Goal: Transaction & Acquisition: Purchase product/service

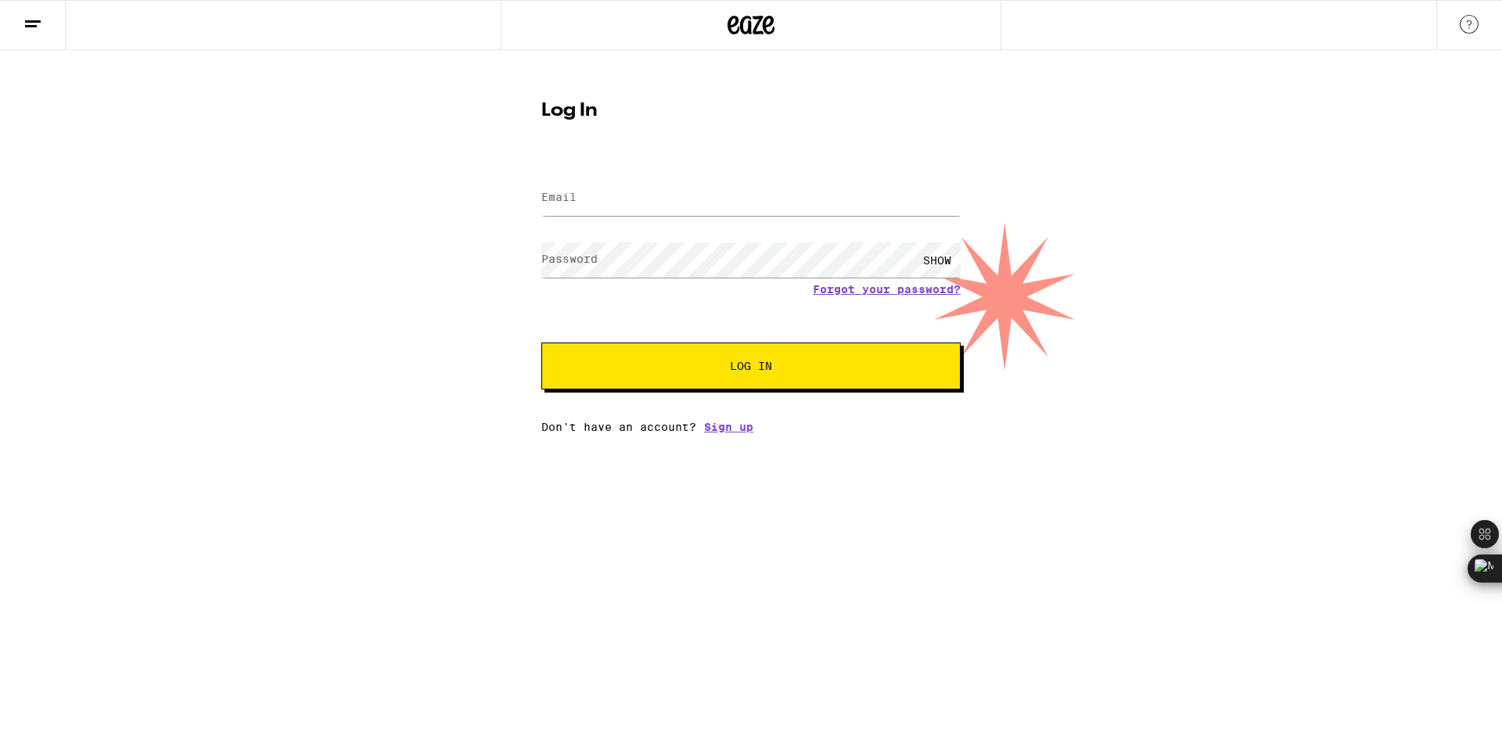
click at [692, 217] on div at bounding box center [750, 198] width 419 height 46
click at [687, 207] on input "Email" at bounding box center [750, 198] width 419 height 35
type input "J"
type input "[EMAIL_ADDRESS][DOMAIN_NAME]"
click at [593, 256] on label "Password" at bounding box center [569, 259] width 56 height 13
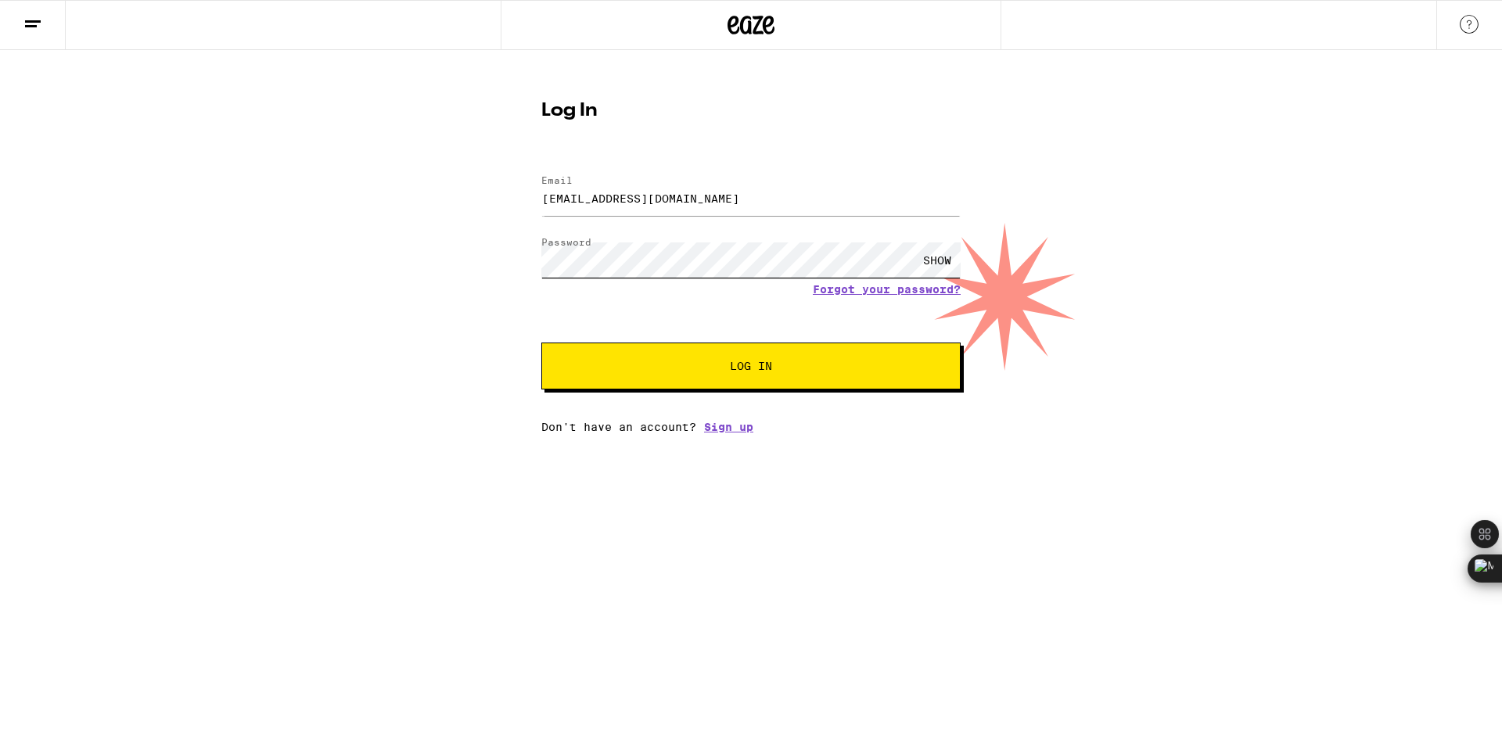
click at [541, 343] on button "Log In" at bounding box center [750, 366] width 419 height 47
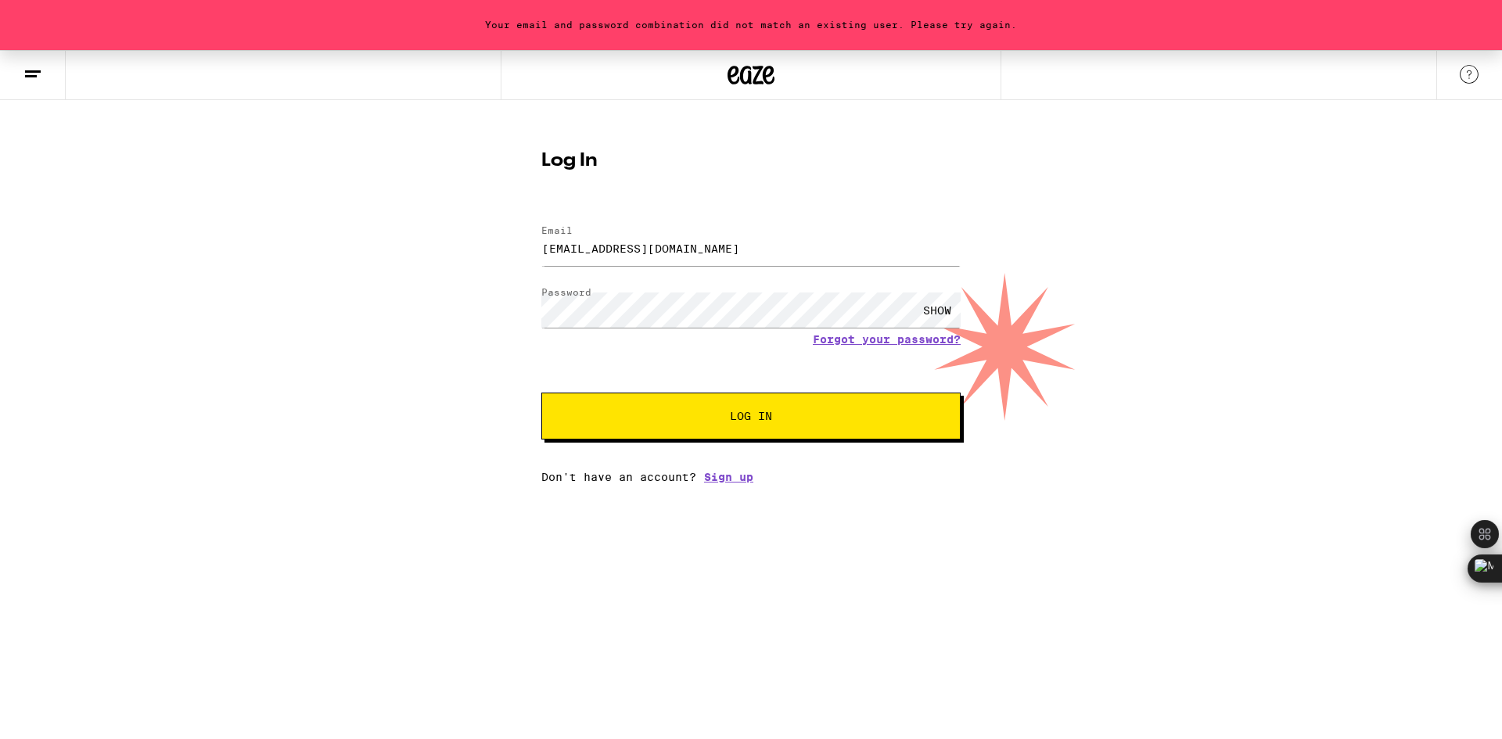
click at [931, 311] on div "SHOW" at bounding box center [937, 310] width 47 height 35
click at [862, 427] on button "Log In" at bounding box center [750, 416] width 419 height 47
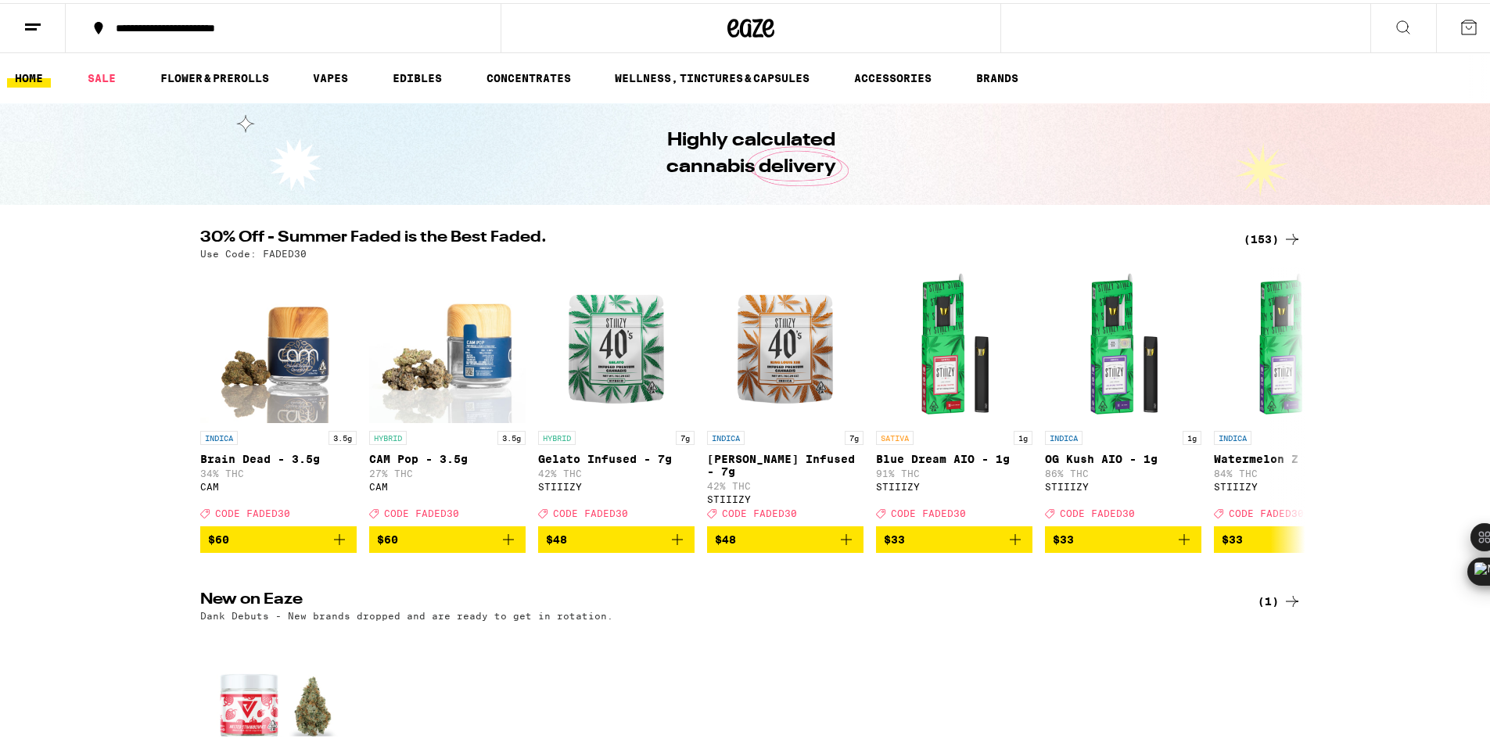
click at [145, 243] on div "30% Off - Summer Faded is the Best Faded. (153) Use Code: FADED30 INDICA 3.5g B…" at bounding box center [751, 388] width 1502 height 323
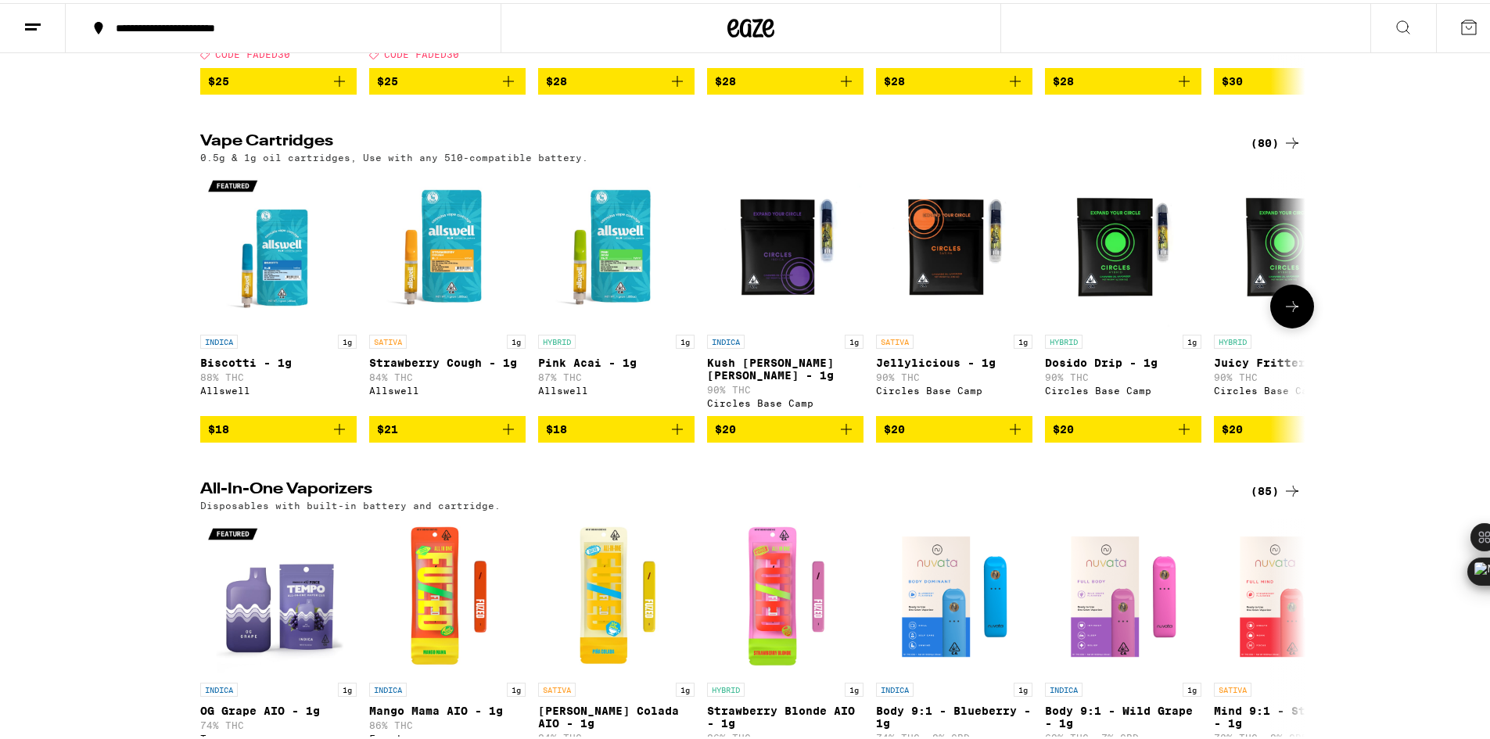
scroll to position [1878, 0]
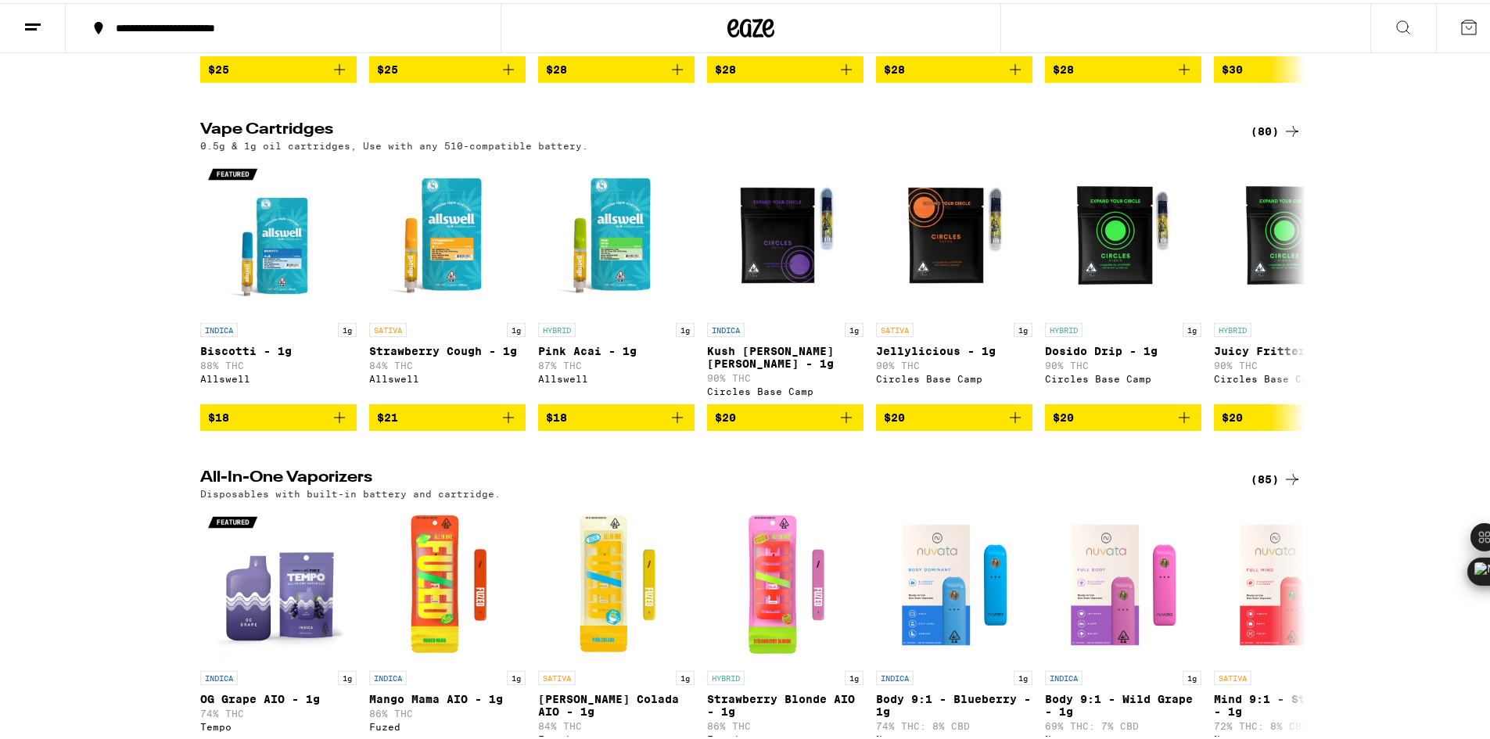
click at [1262, 138] on div "(80)" at bounding box center [1276, 128] width 51 height 19
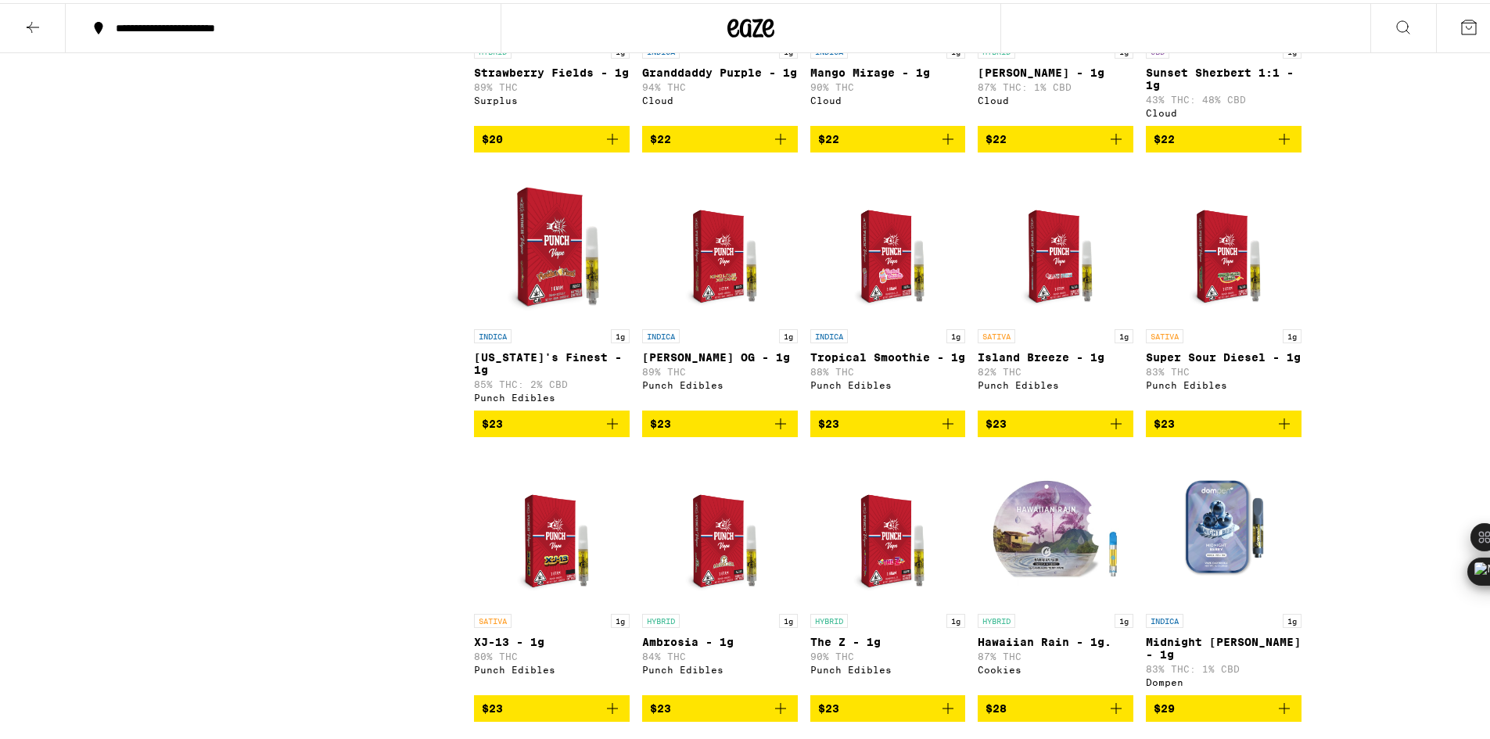
scroll to position [939, 0]
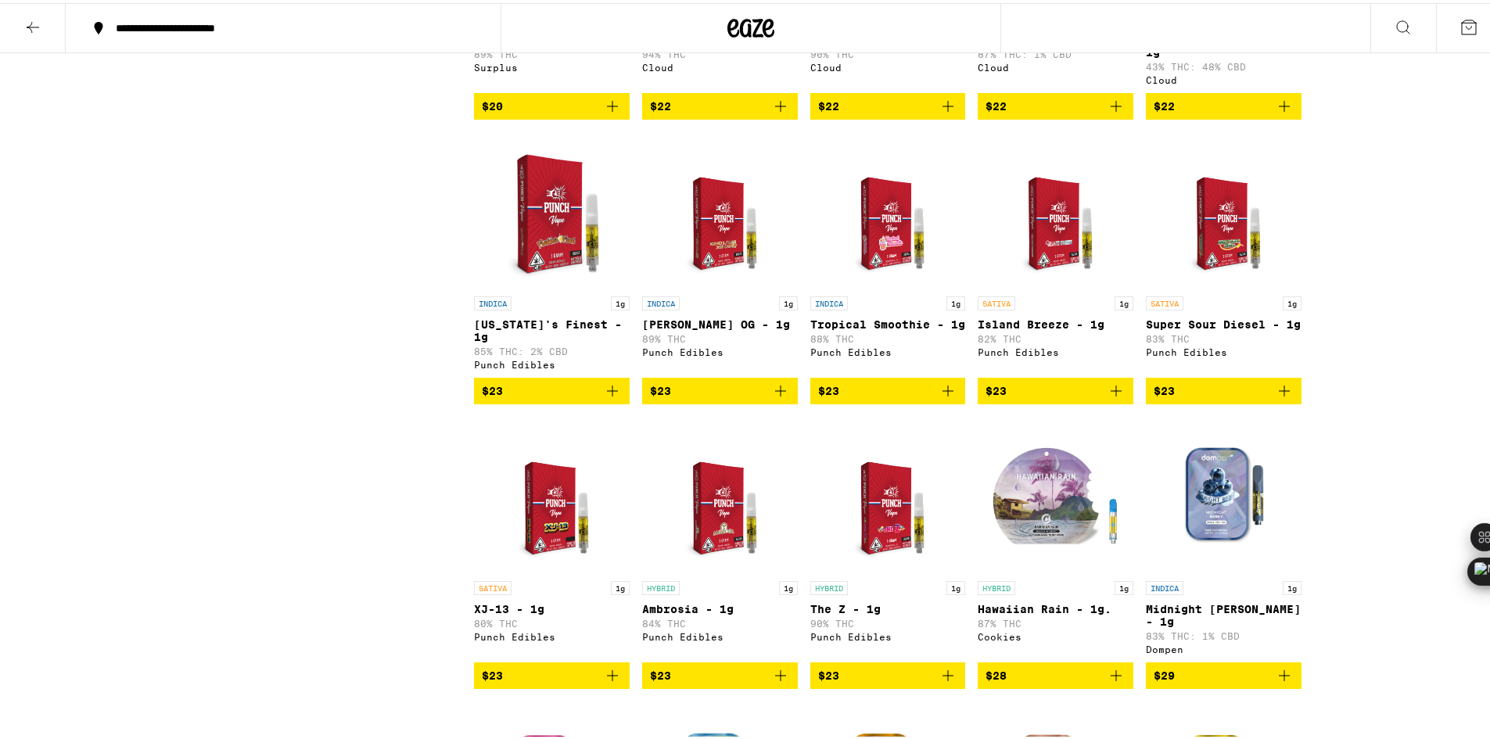
click at [939, 679] on icon "Add to bag" at bounding box center [948, 672] width 19 height 19
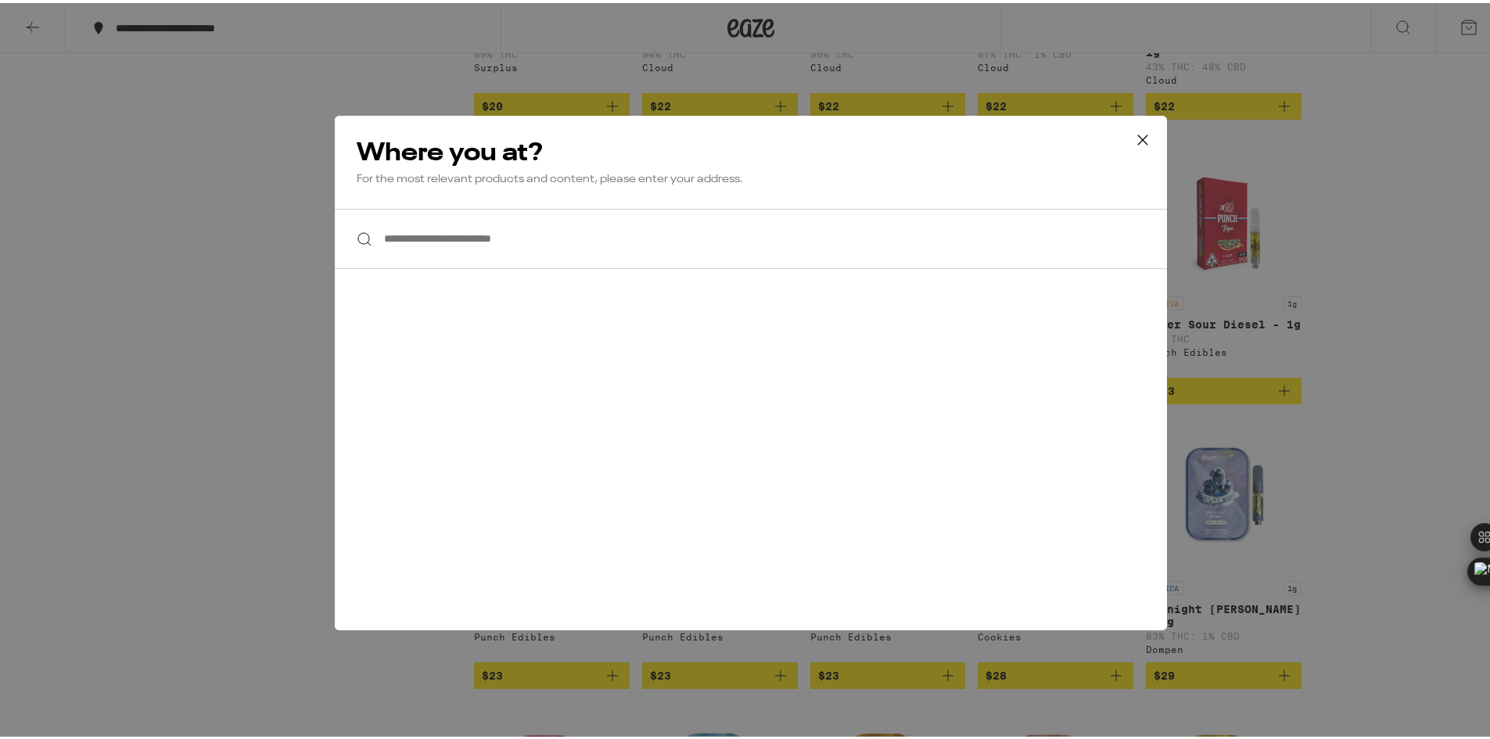
drag, startPoint x: 1134, startPoint y: 136, endPoint x: 844, endPoint y: 207, distance: 297.9
click at [854, 206] on div "**********" at bounding box center [751, 370] width 832 height 515
click at [726, 249] on input "**********" at bounding box center [751, 236] width 832 height 60
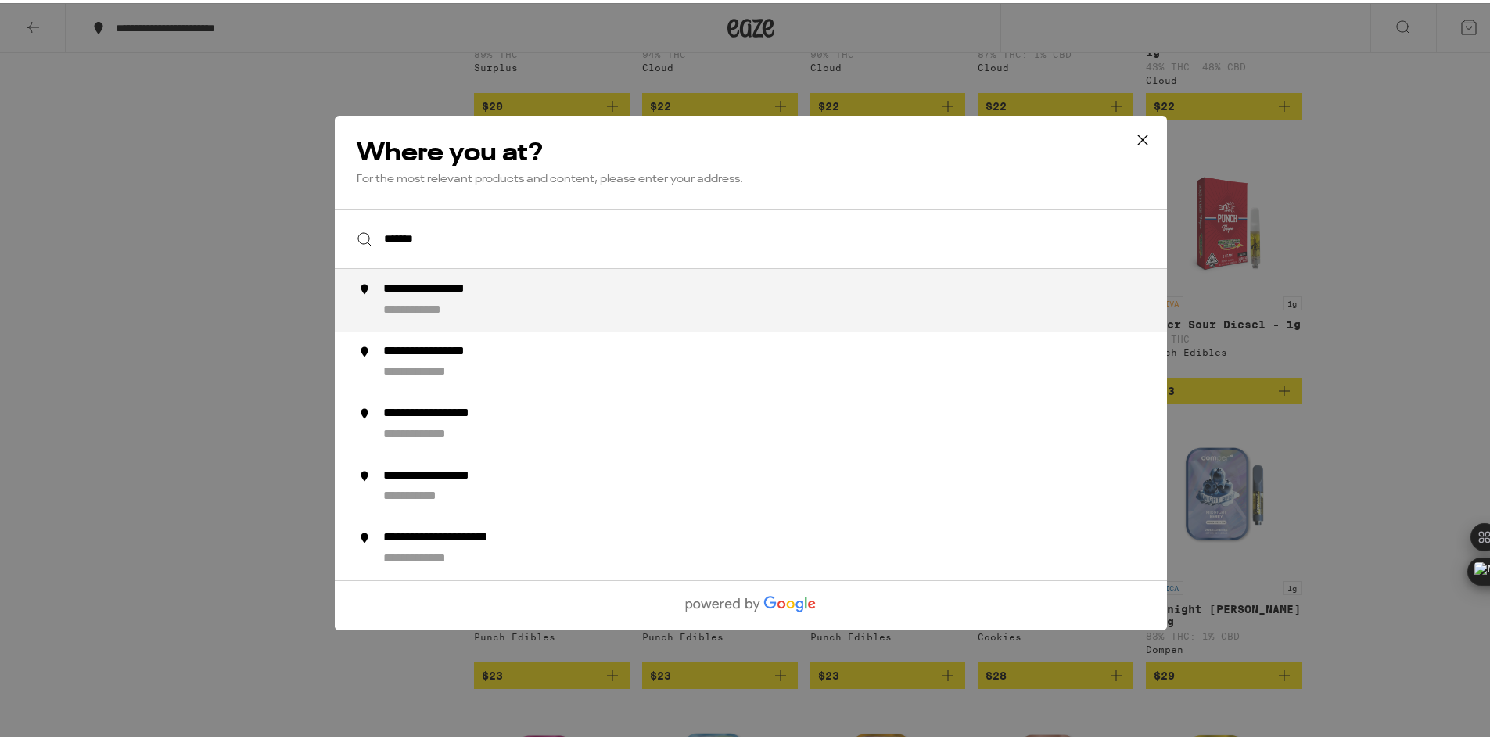
click at [534, 286] on div "**********" at bounding box center [782, 298] width 798 height 38
type input "**********"
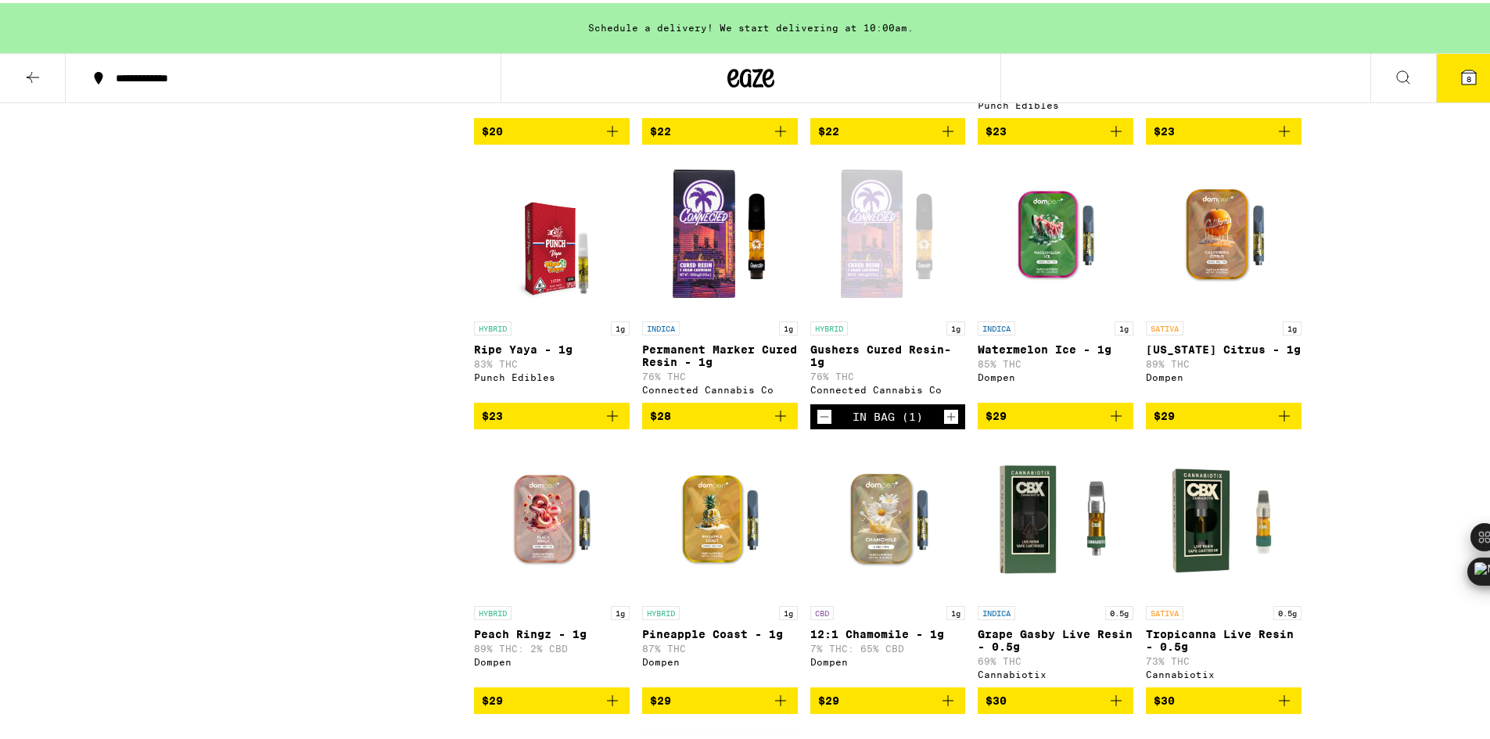
scroll to position [951, 0]
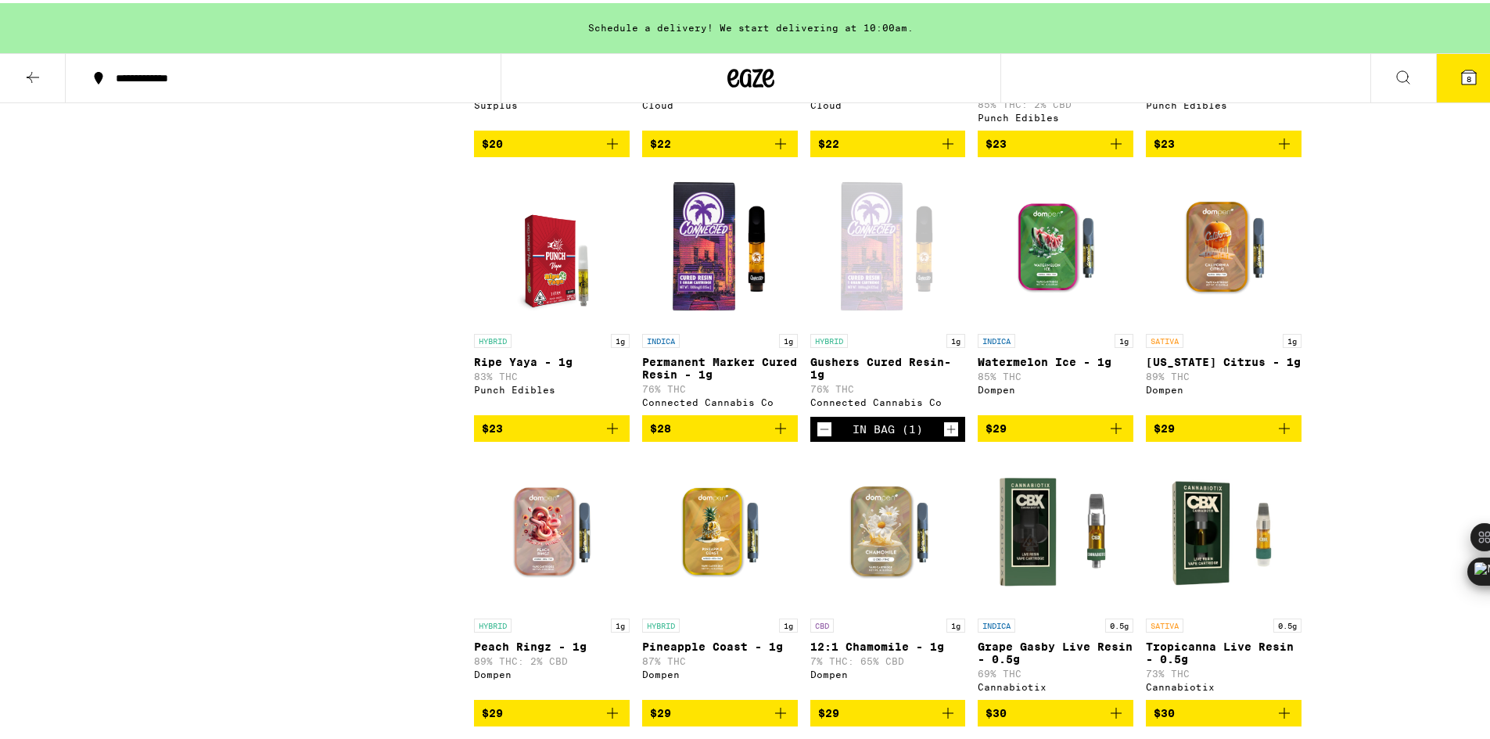
click at [1467, 79] on span "8" at bounding box center [1469, 75] width 5 height 9
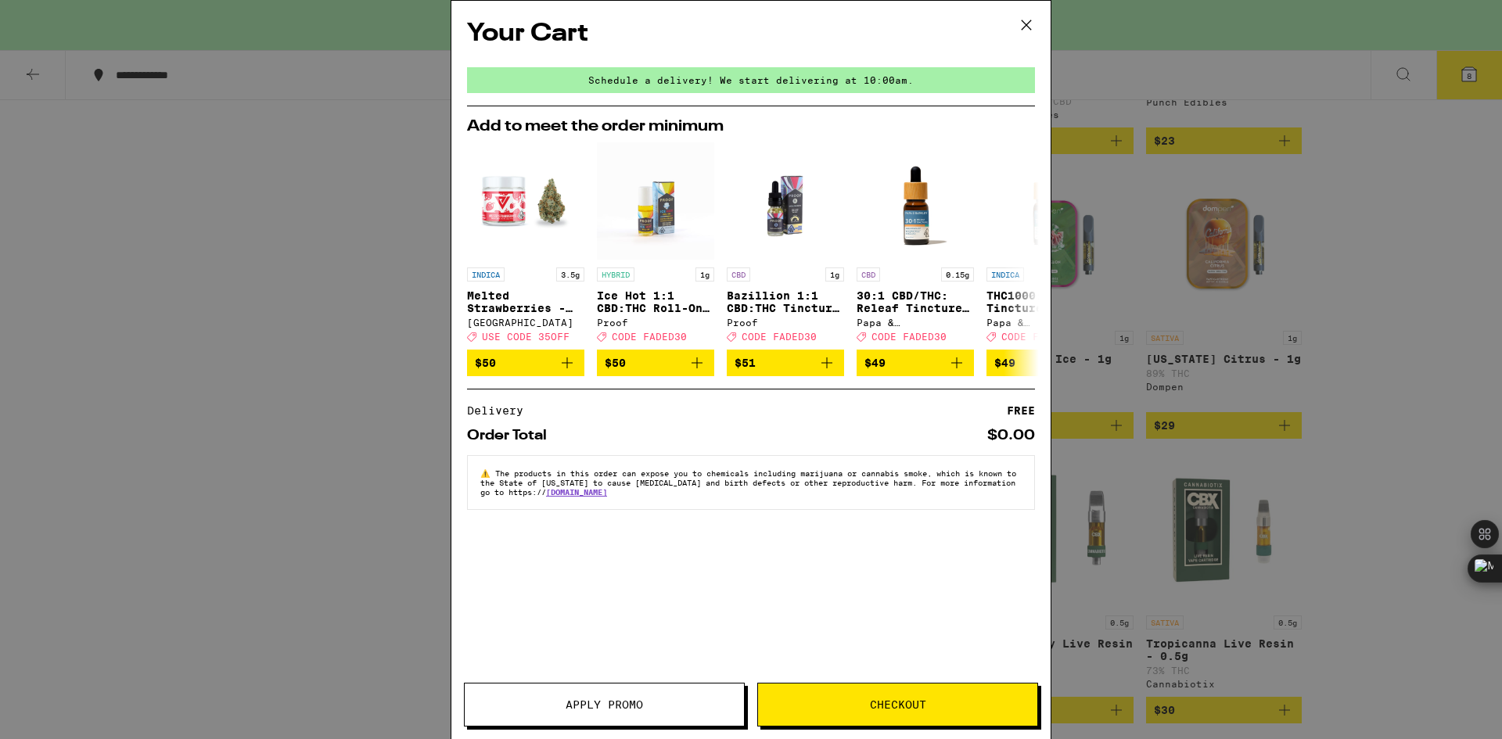
click at [1023, 22] on icon at bounding box center [1026, 24] width 9 height 9
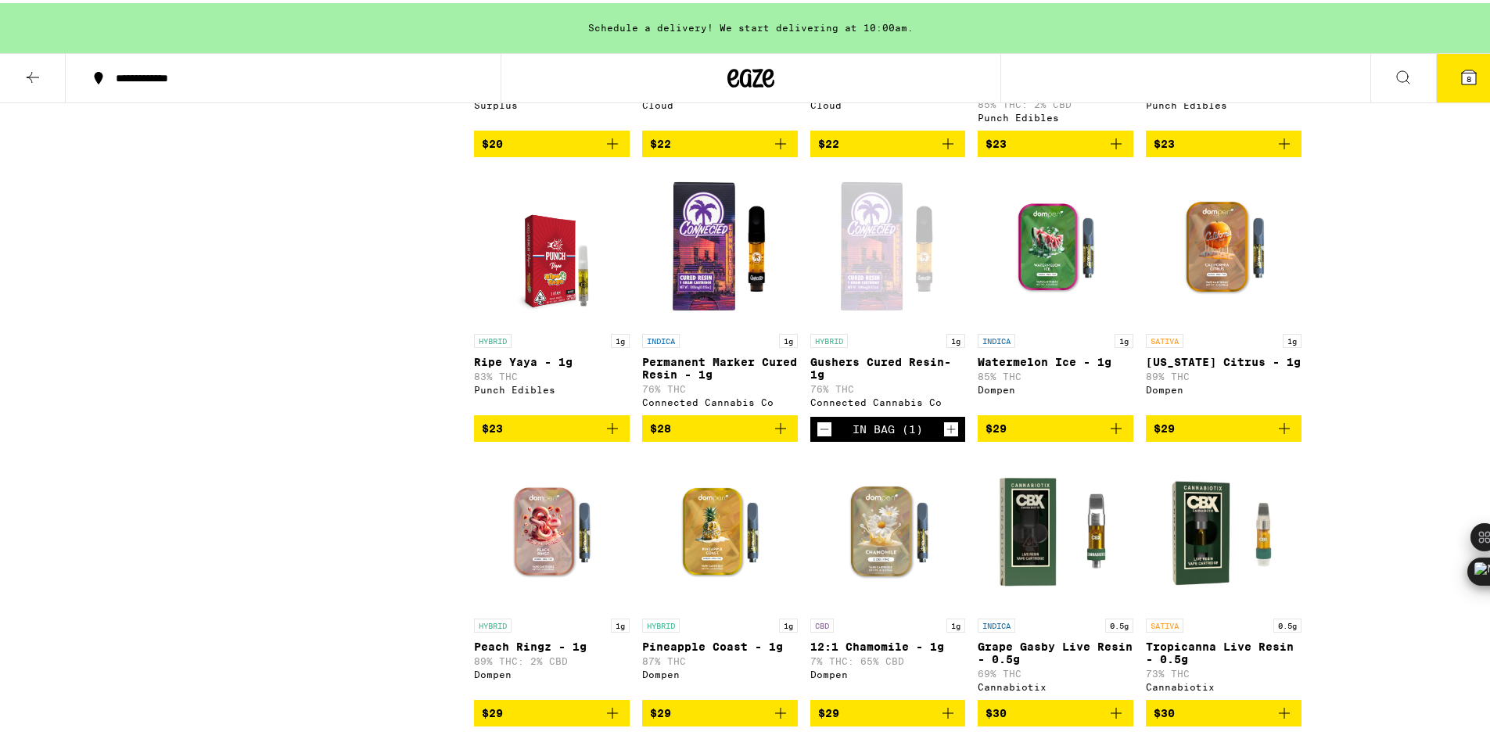
click at [822, 436] on icon "Decrement" at bounding box center [825, 426] width 14 height 19
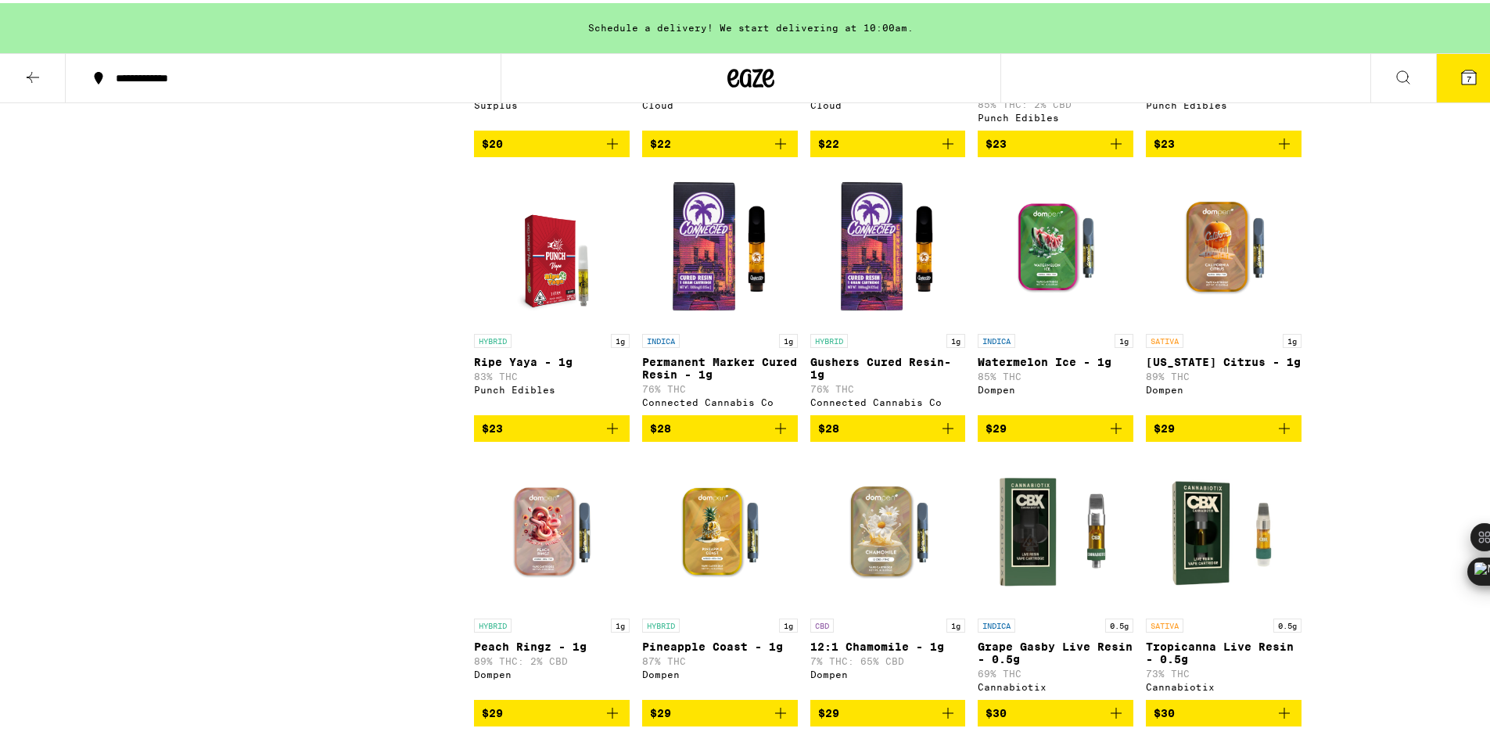
click at [1460, 82] on icon at bounding box center [1469, 74] width 19 height 19
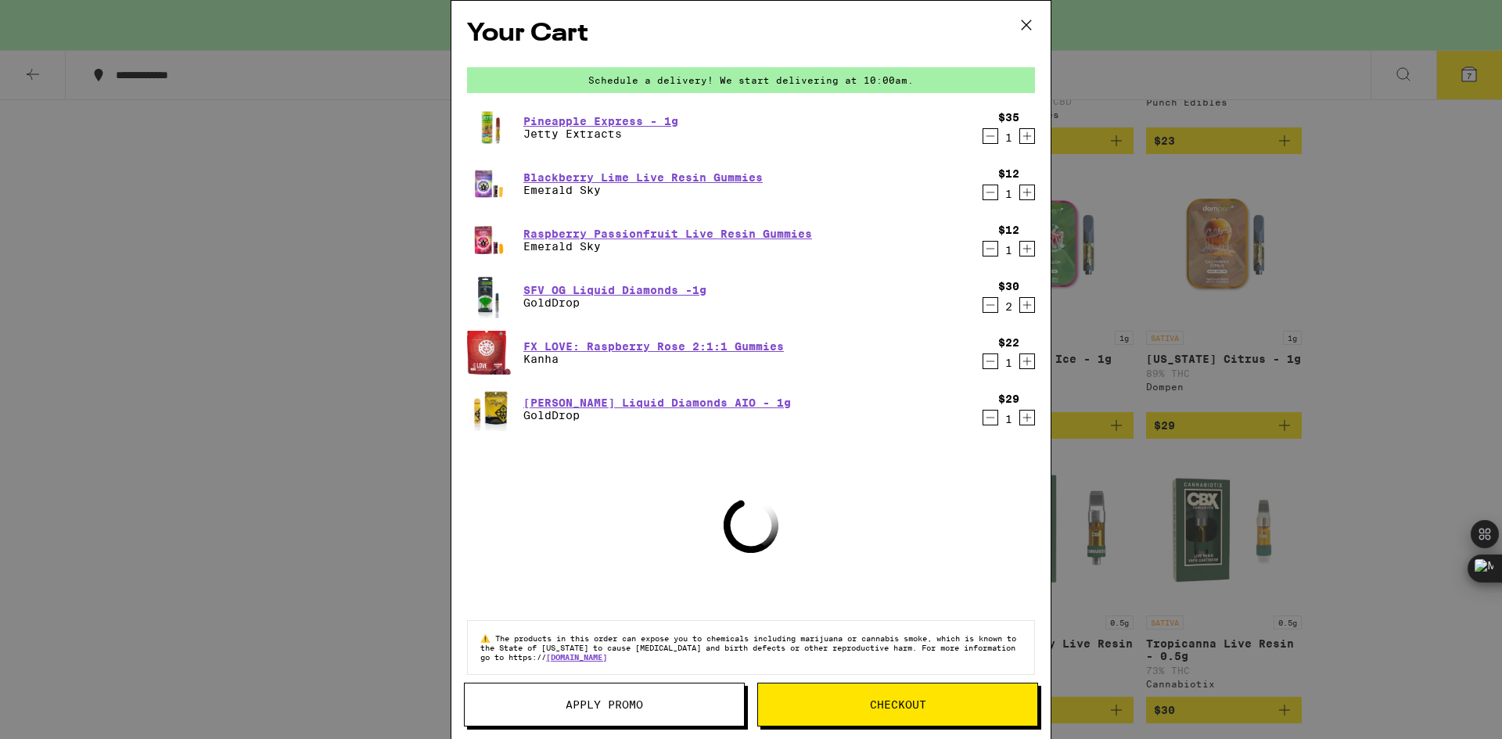
click at [983, 138] on icon "Decrement" at bounding box center [990, 136] width 14 height 19
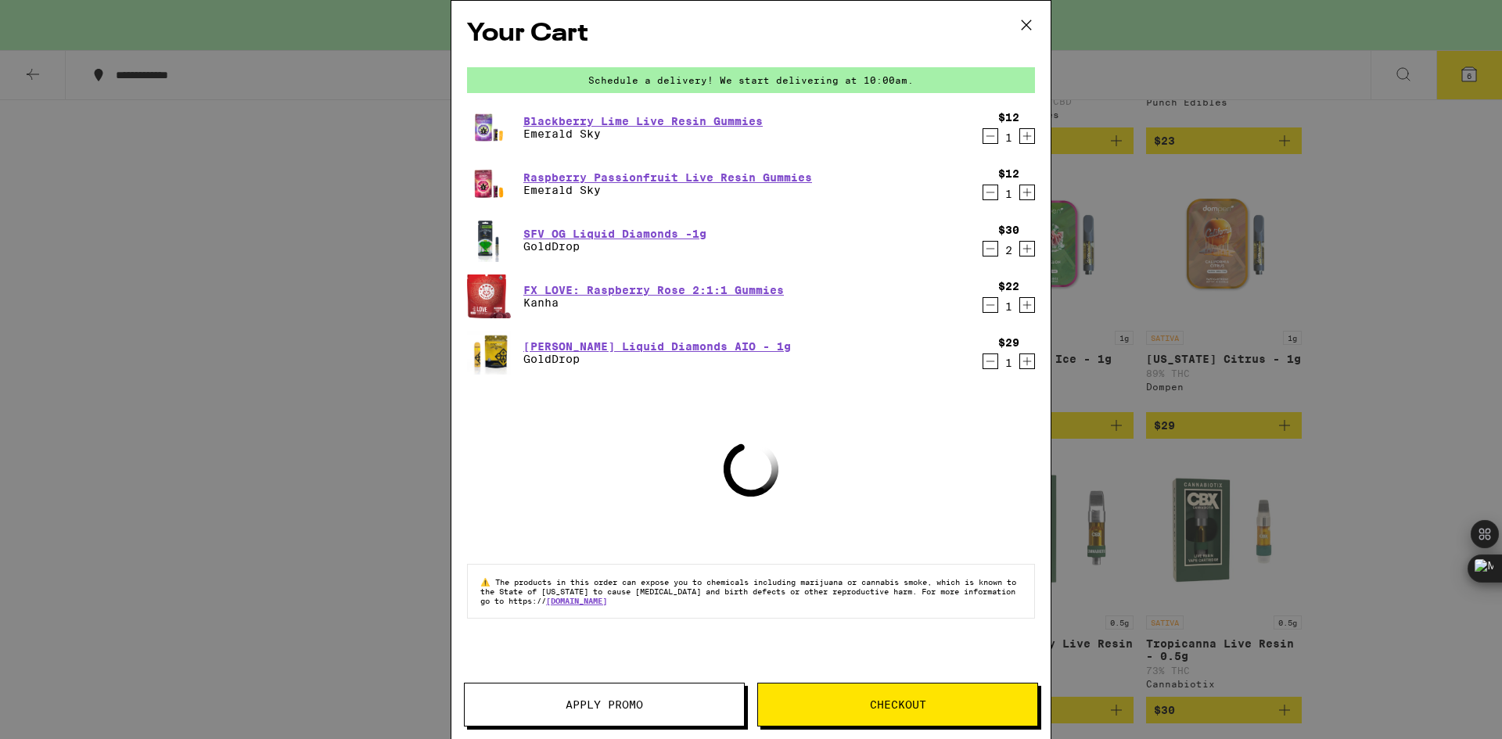
click at [989, 139] on icon "Decrement" at bounding box center [990, 136] width 14 height 19
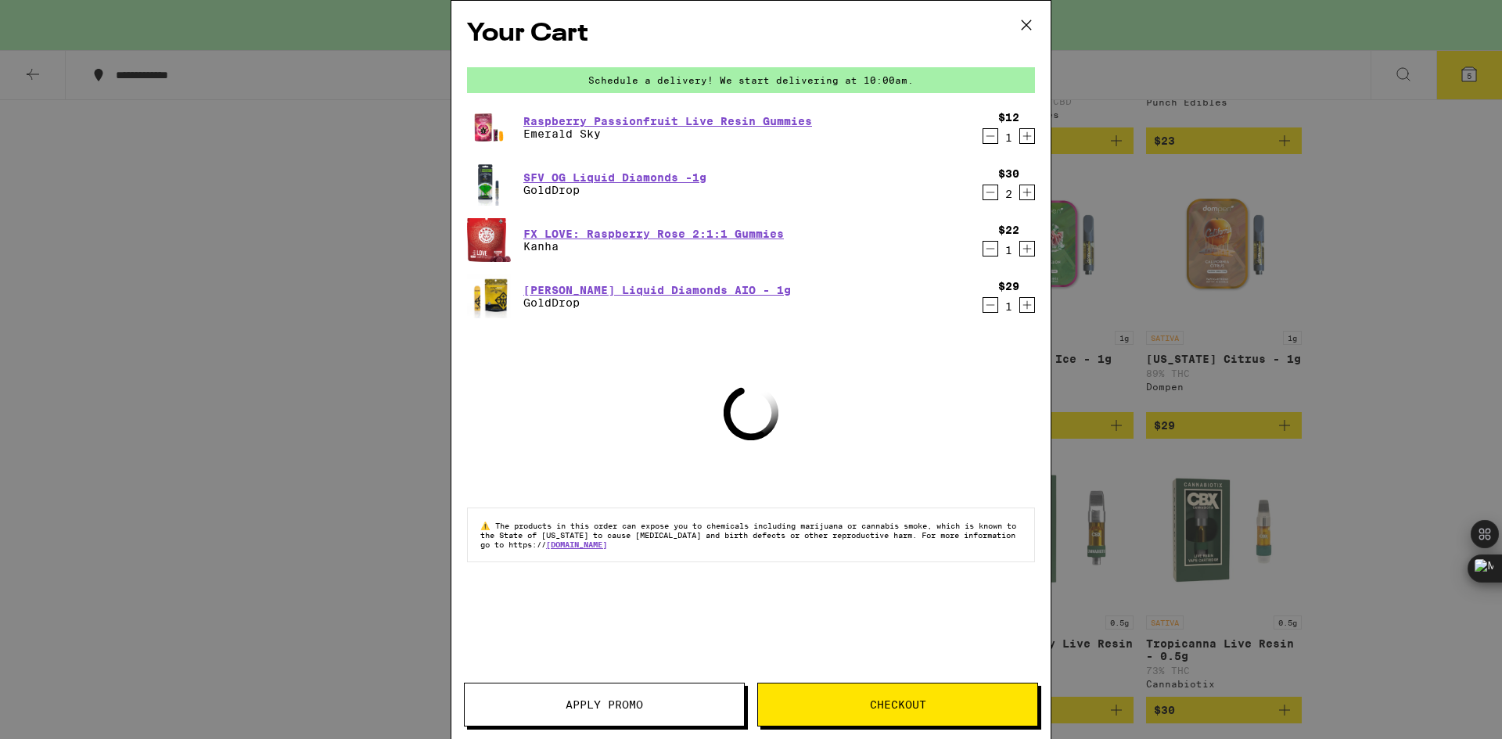
click at [989, 139] on icon "Decrement" at bounding box center [990, 136] width 14 height 19
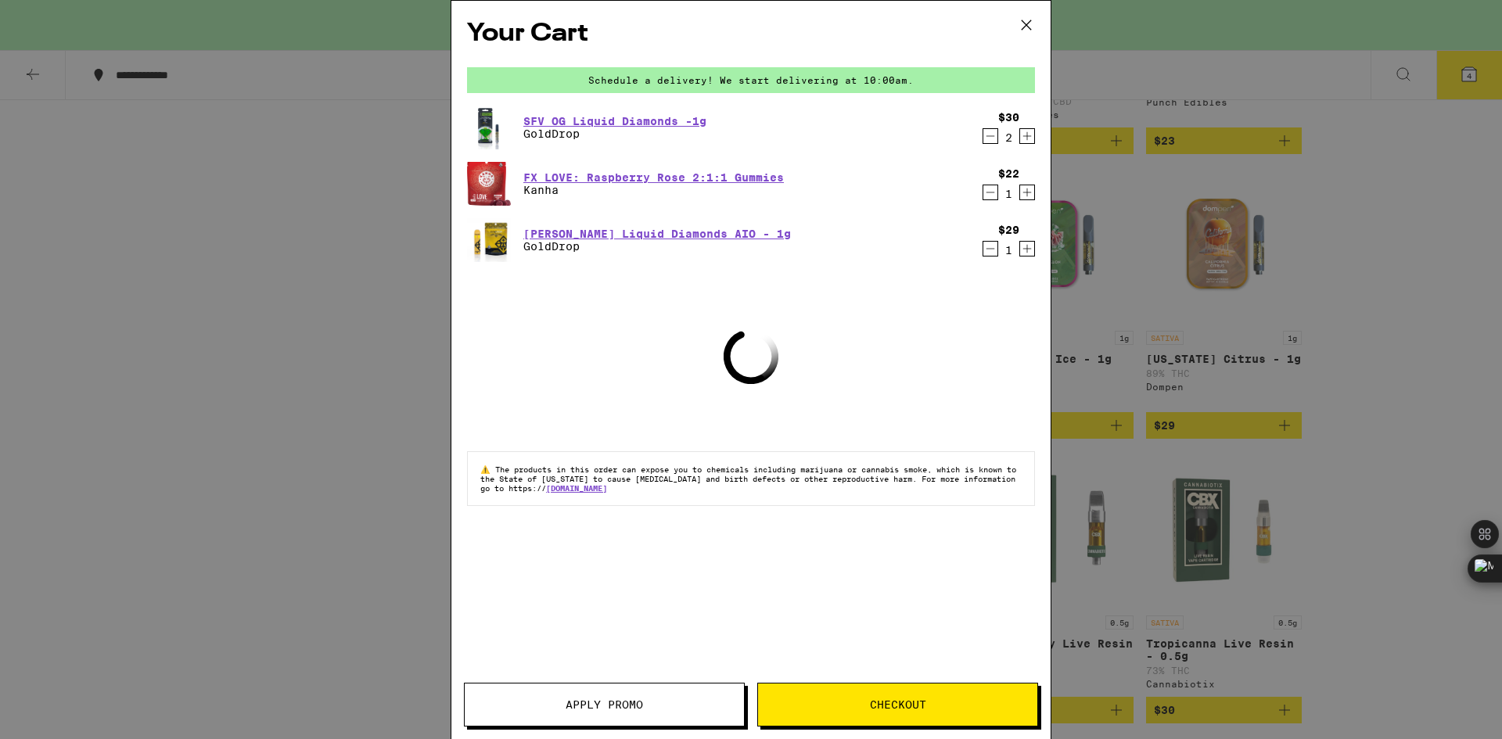
click at [989, 139] on icon "Decrement" at bounding box center [990, 136] width 14 height 19
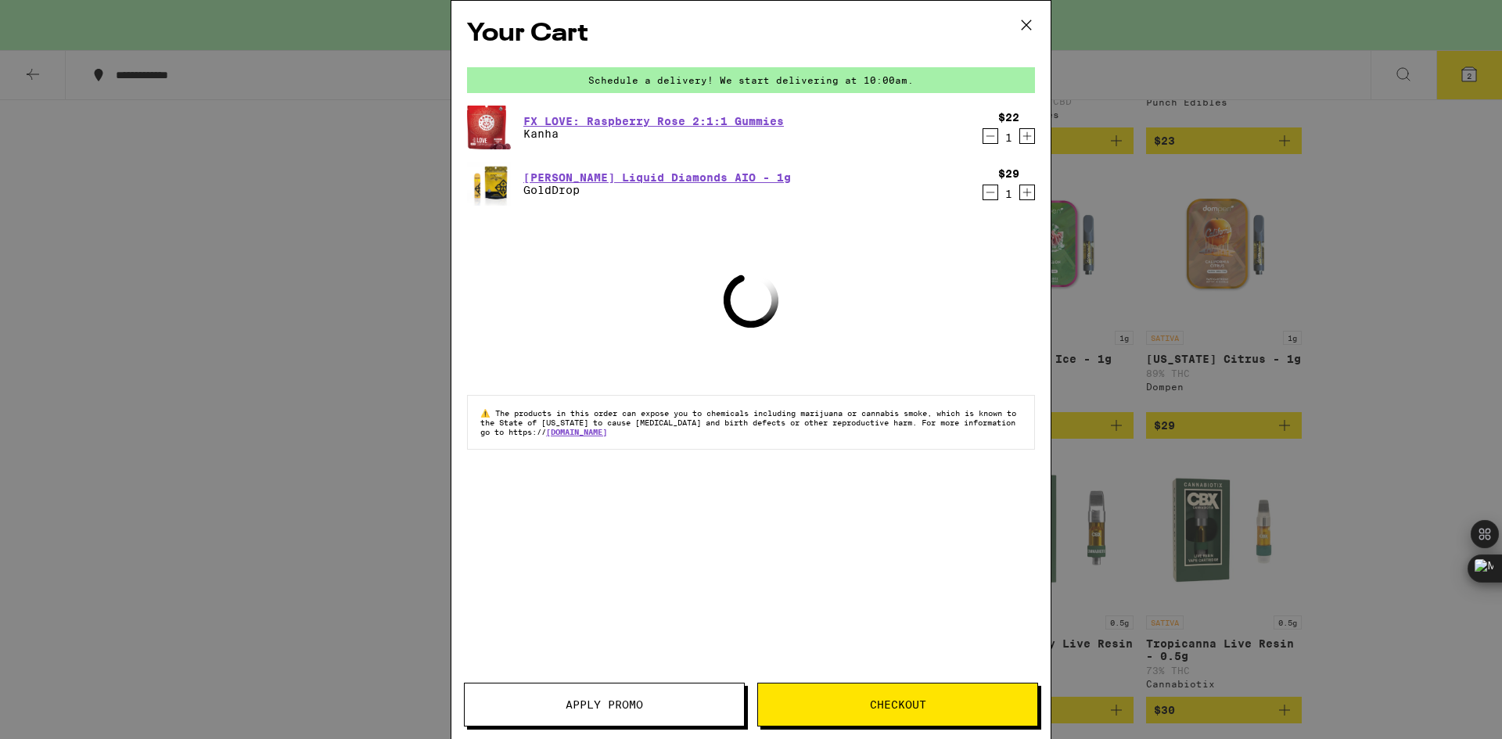
click at [989, 139] on icon "Decrement" at bounding box center [990, 136] width 14 height 19
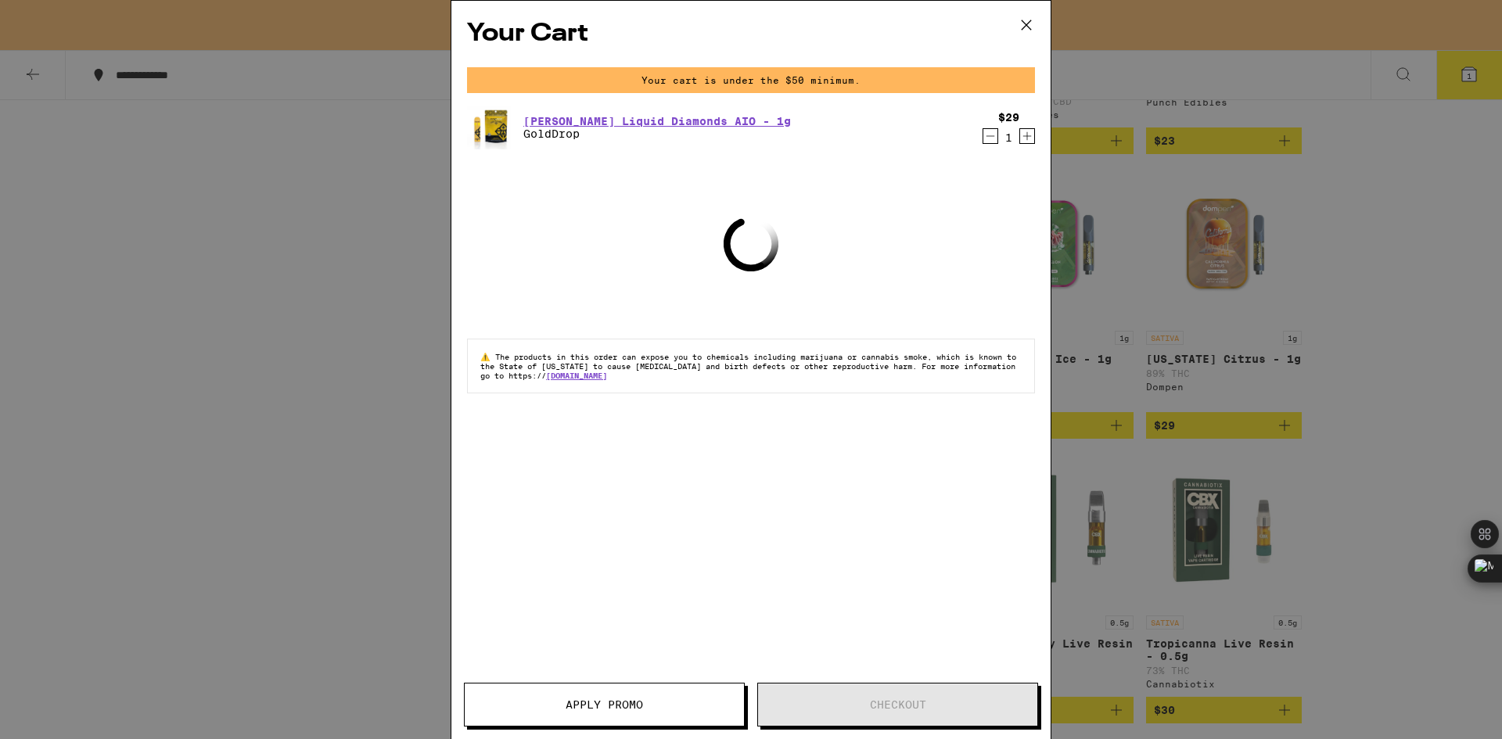
click at [989, 139] on icon "Decrement" at bounding box center [990, 136] width 14 height 19
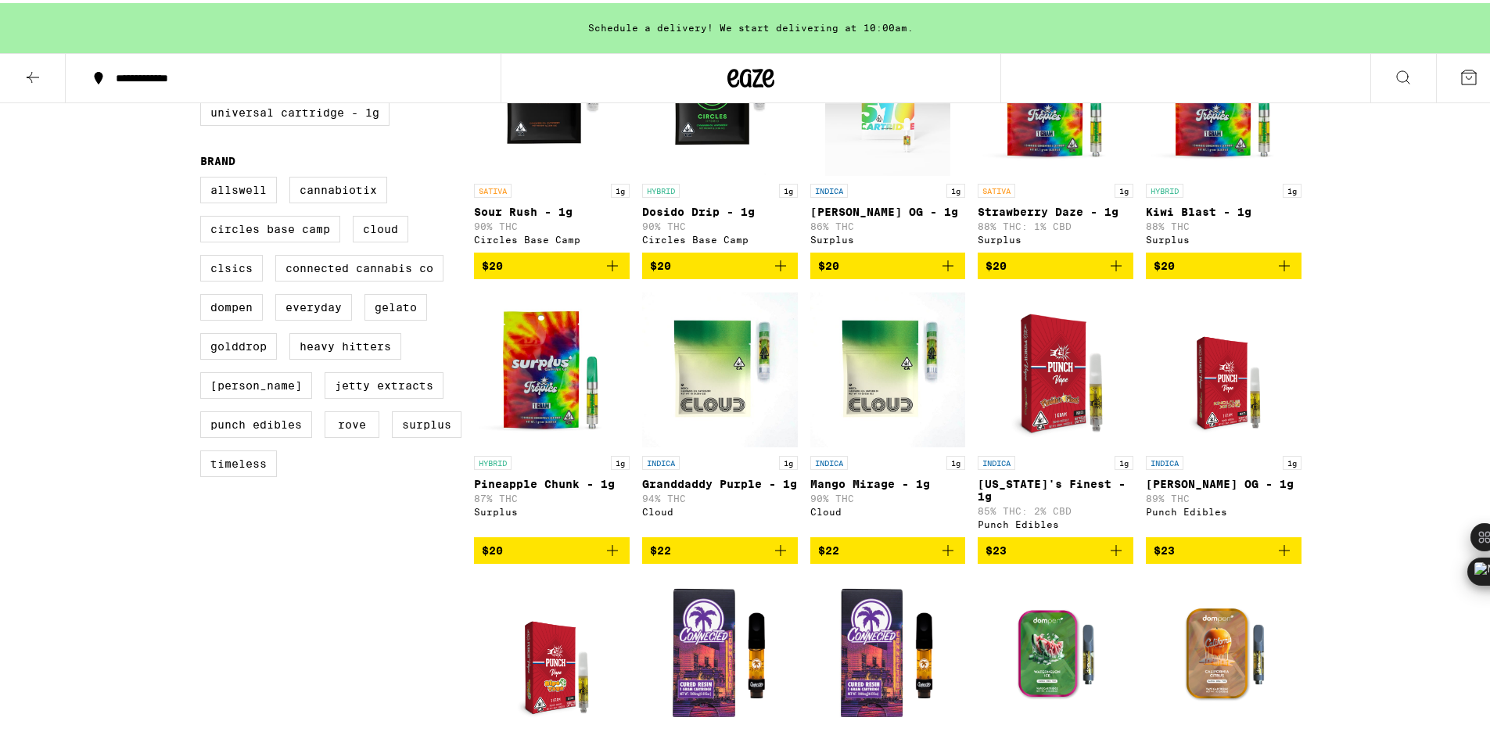
scroll to position [548, 0]
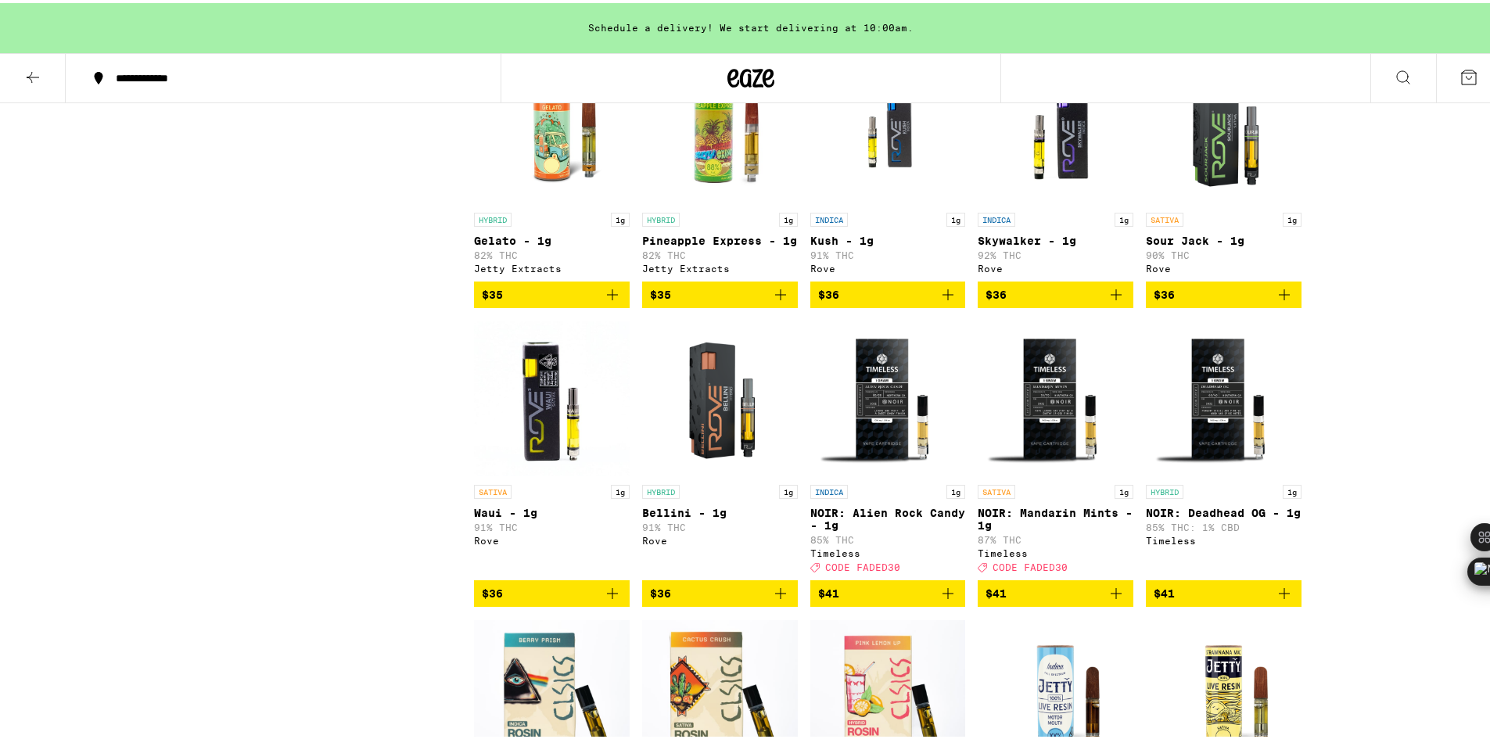
scroll to position [3442, 0]
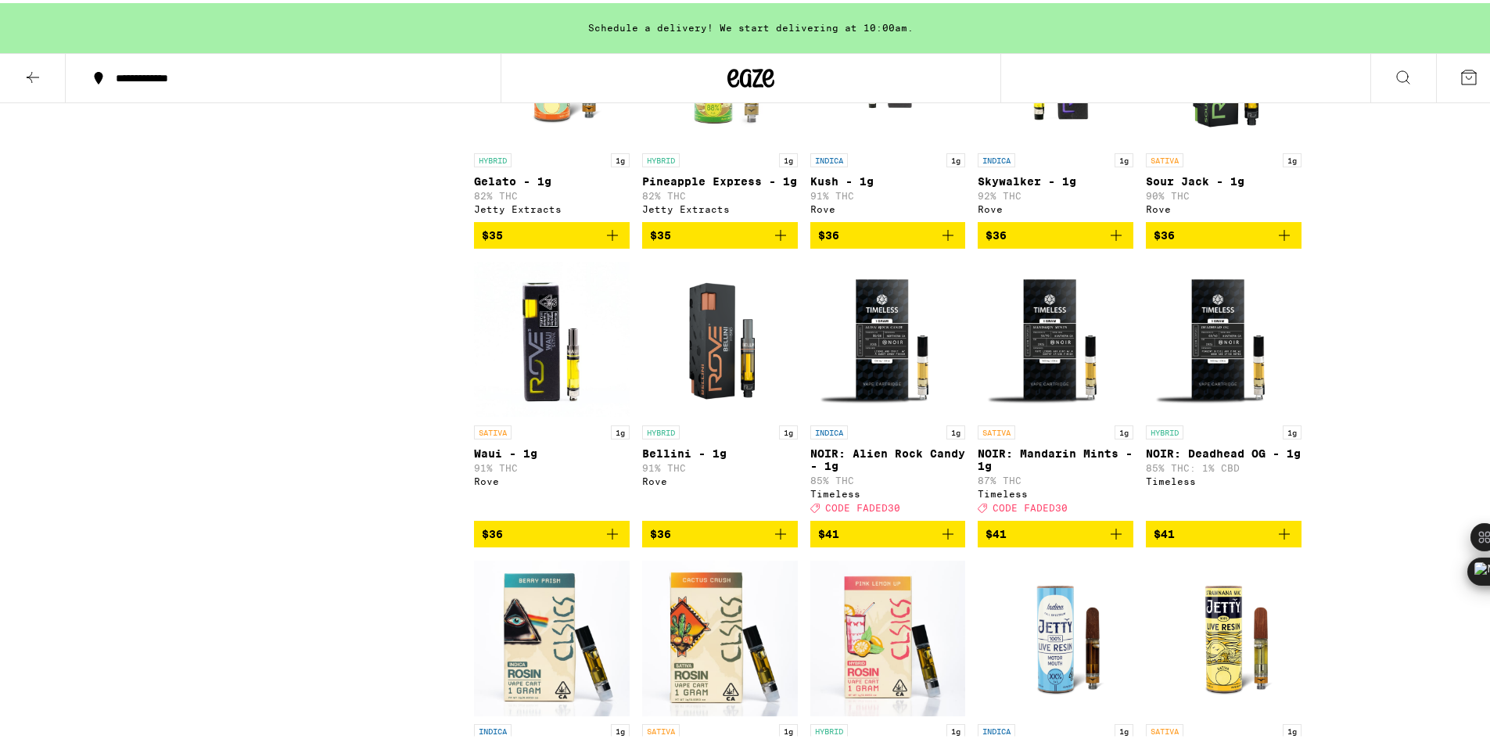
click at [1018, 242] on span "$36" at bounding box center [1056, 232] width 140 height 19
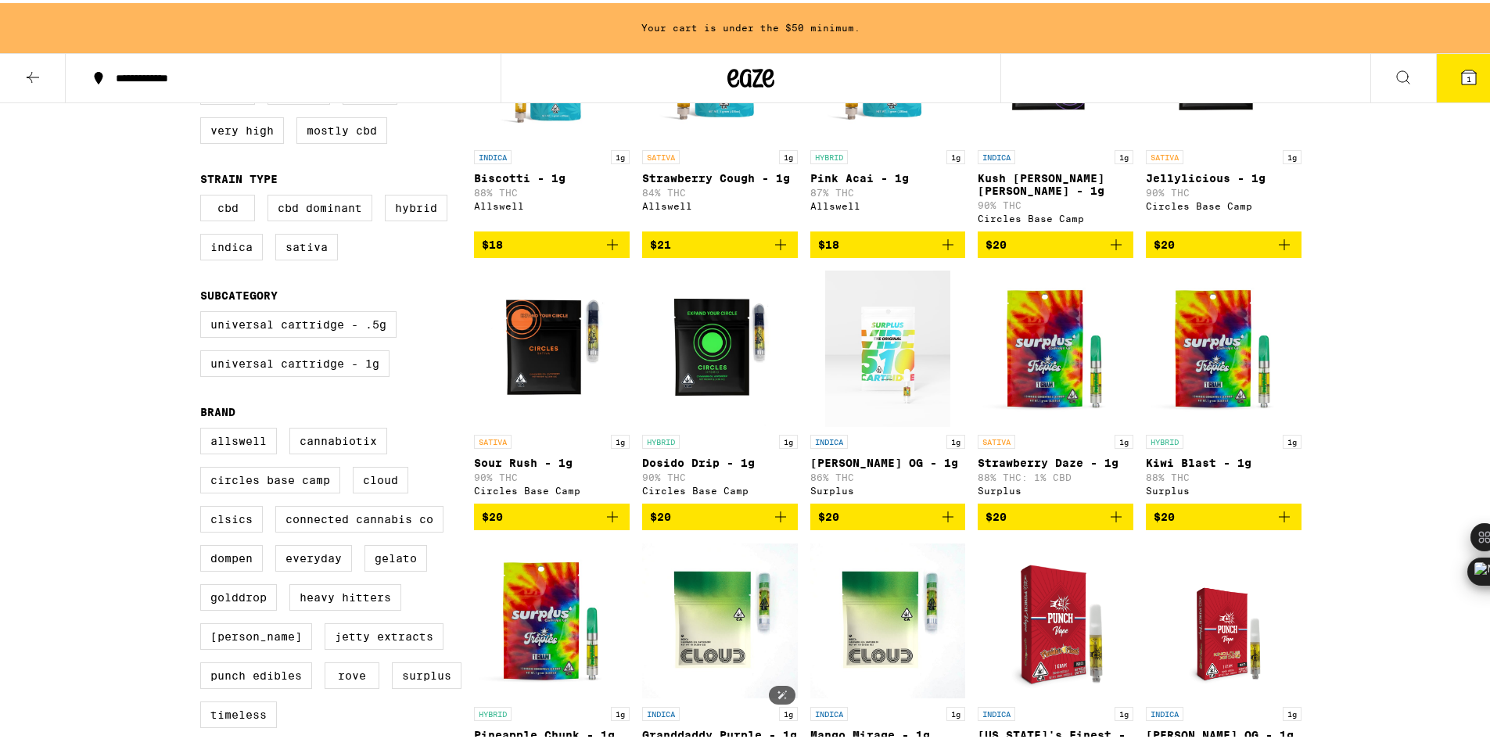
scroll to position [270, 0]
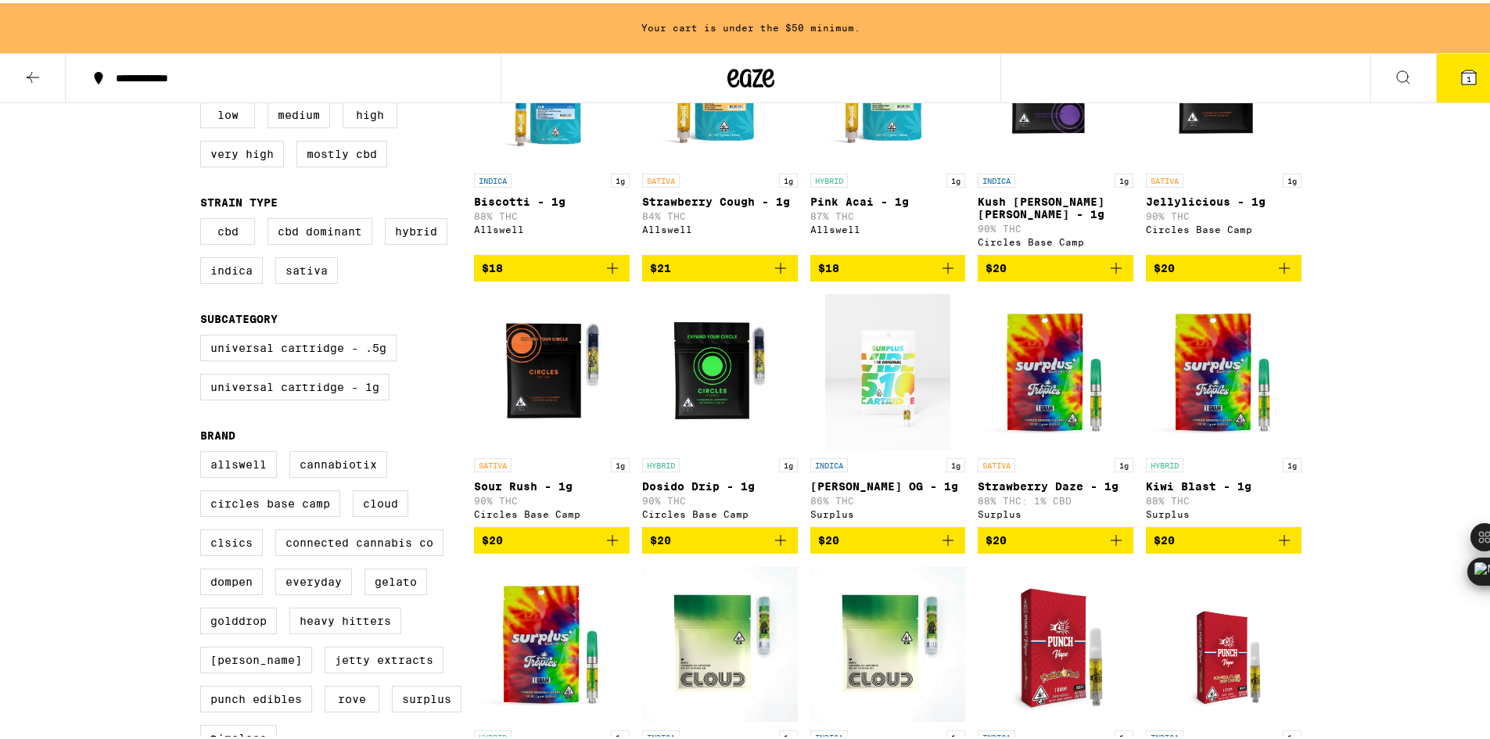
click at [1409, 69] on button at bounding box center [1404, 75] width 66 height 49
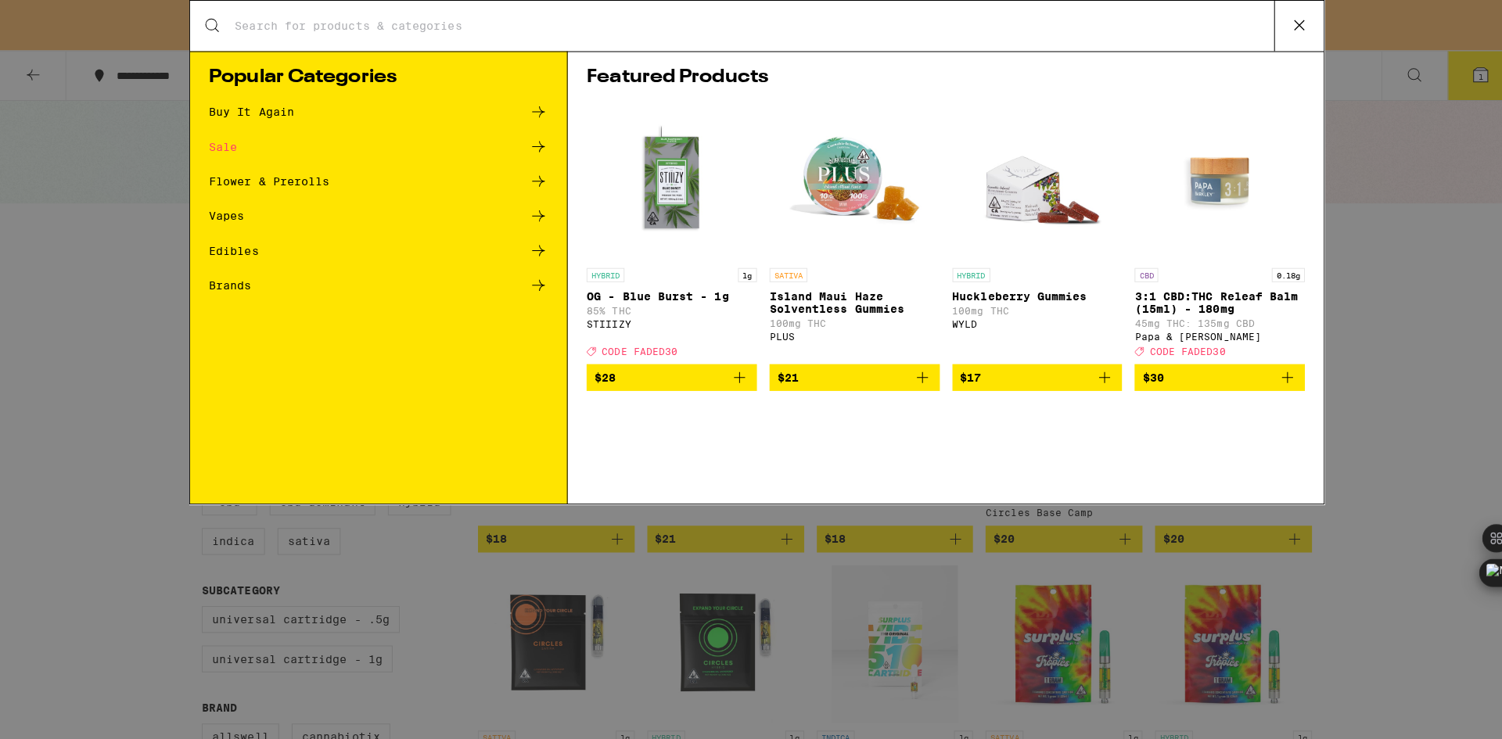
scroll to position [0, 0]
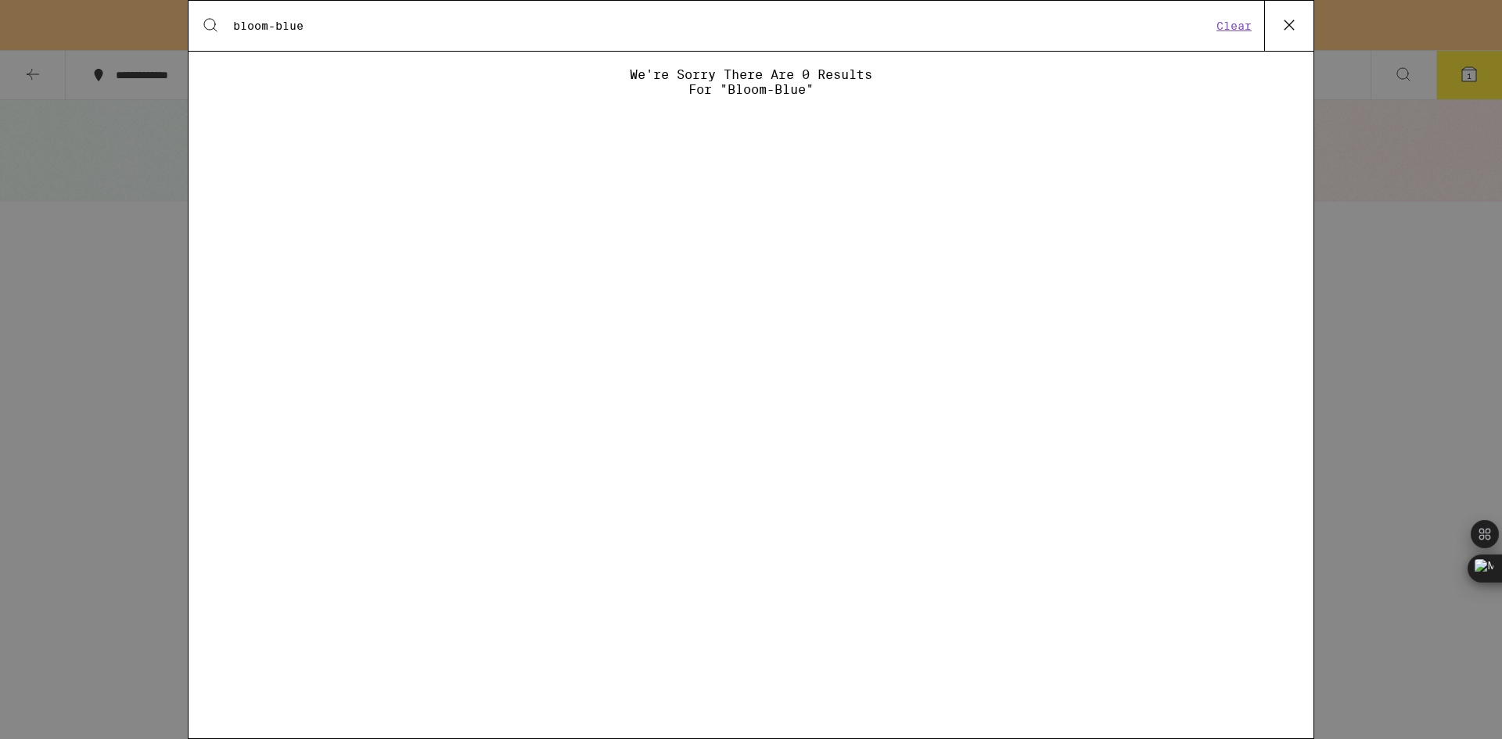
drag, startPoint x: 380, startPoint y: 40, endPoint x: 101, endPoint y: -11, distance: 283.9
click at [101, 0] on html "**********" at bounding box center [751, 0] width 1502 height 0
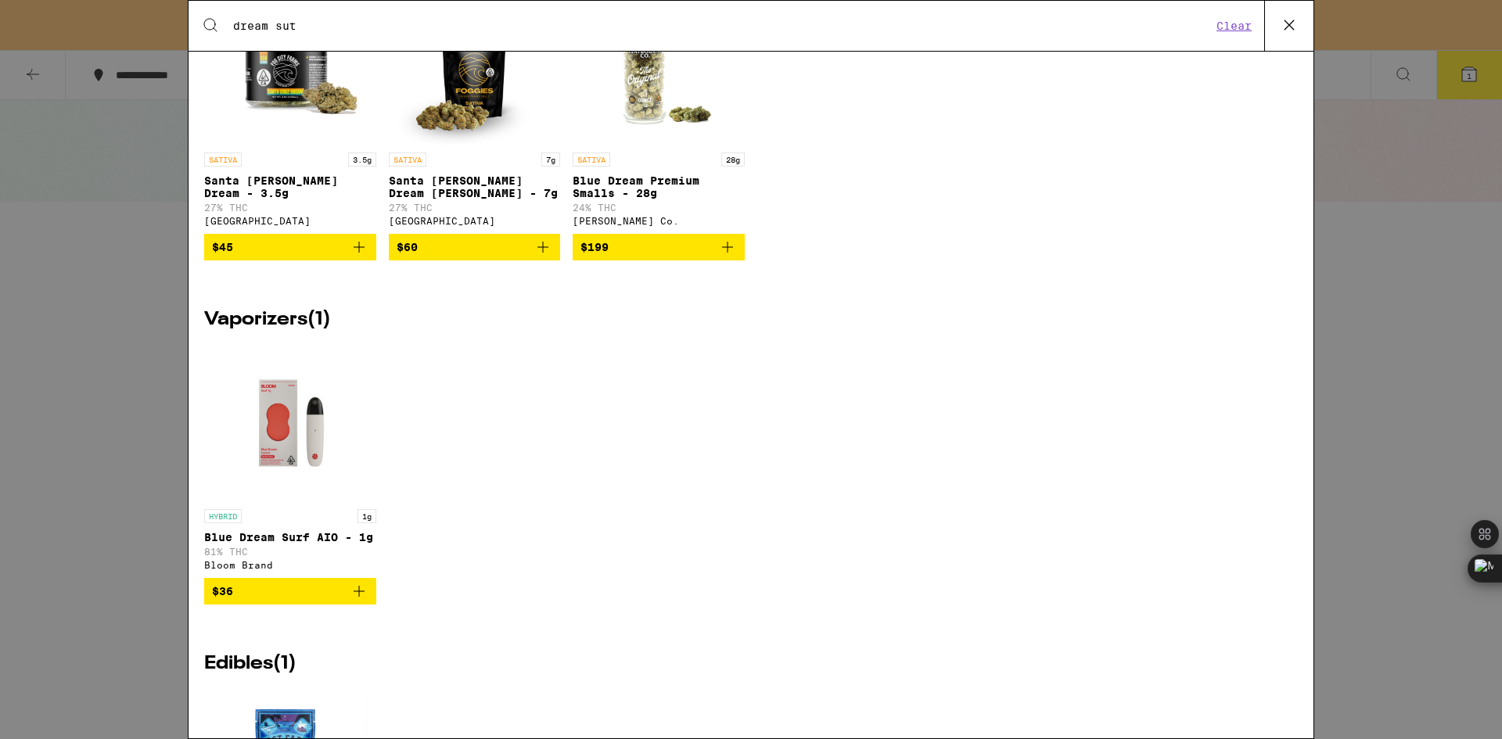
scroll to position [156, 0]
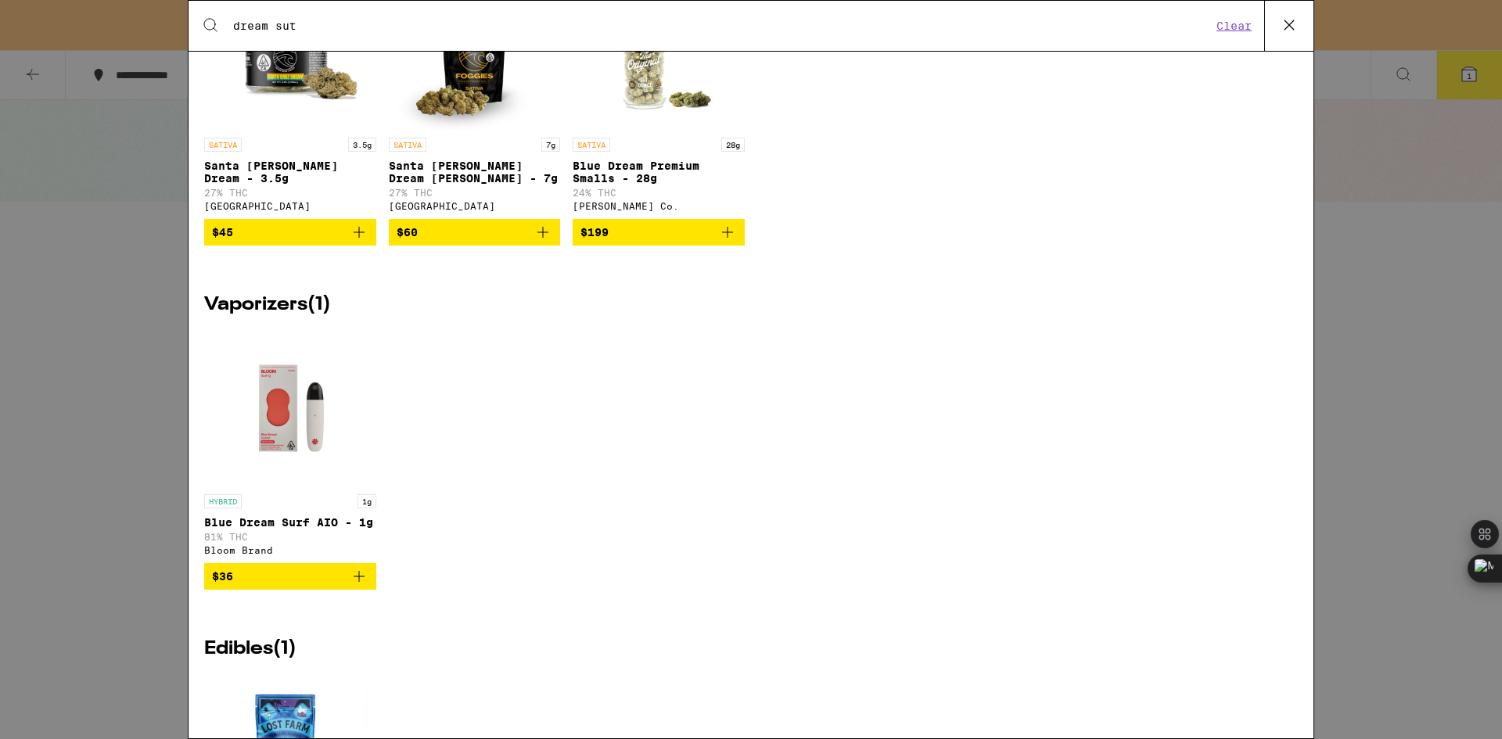
click at [282, 586] on span "$36" at bounding box center [290, 576] width 156 height 19
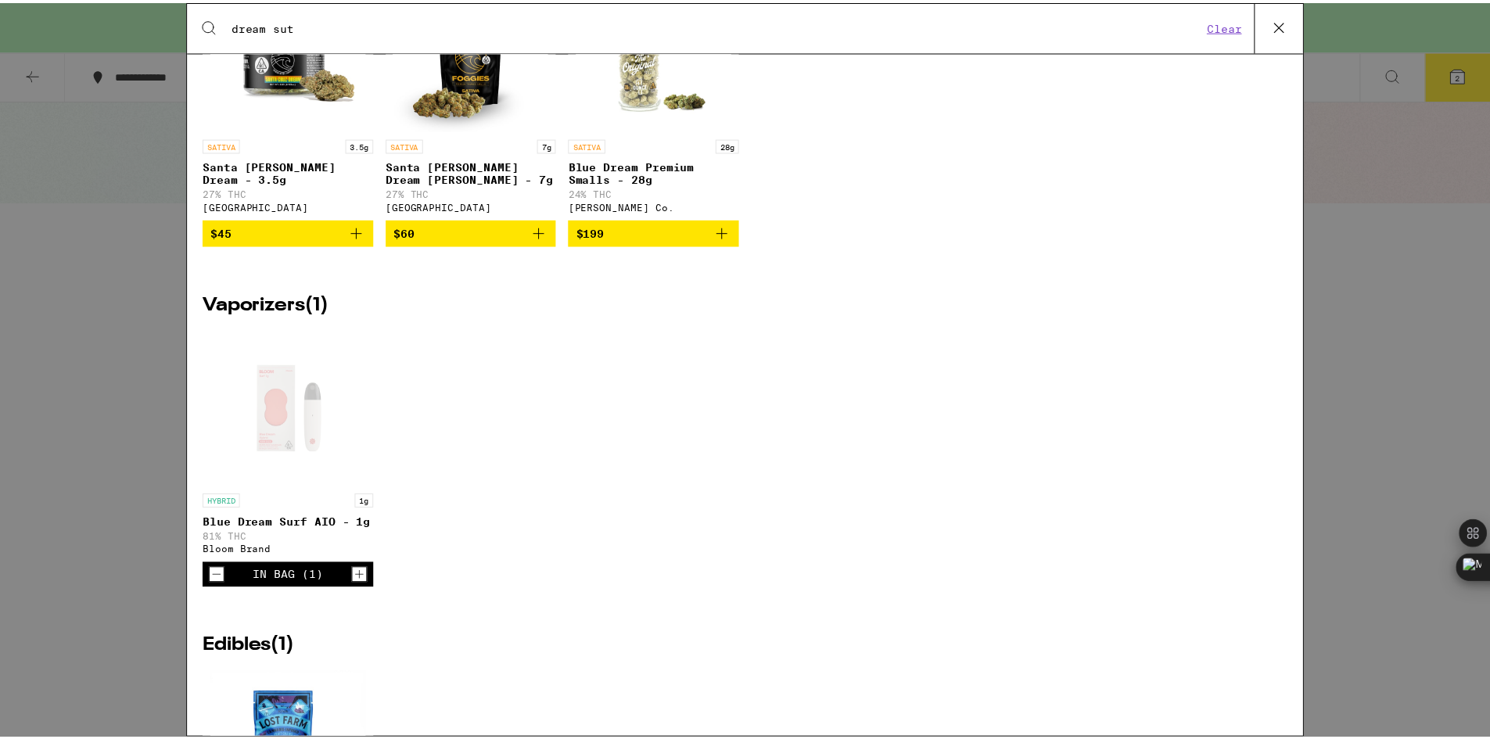
scroll to position [0, 0]
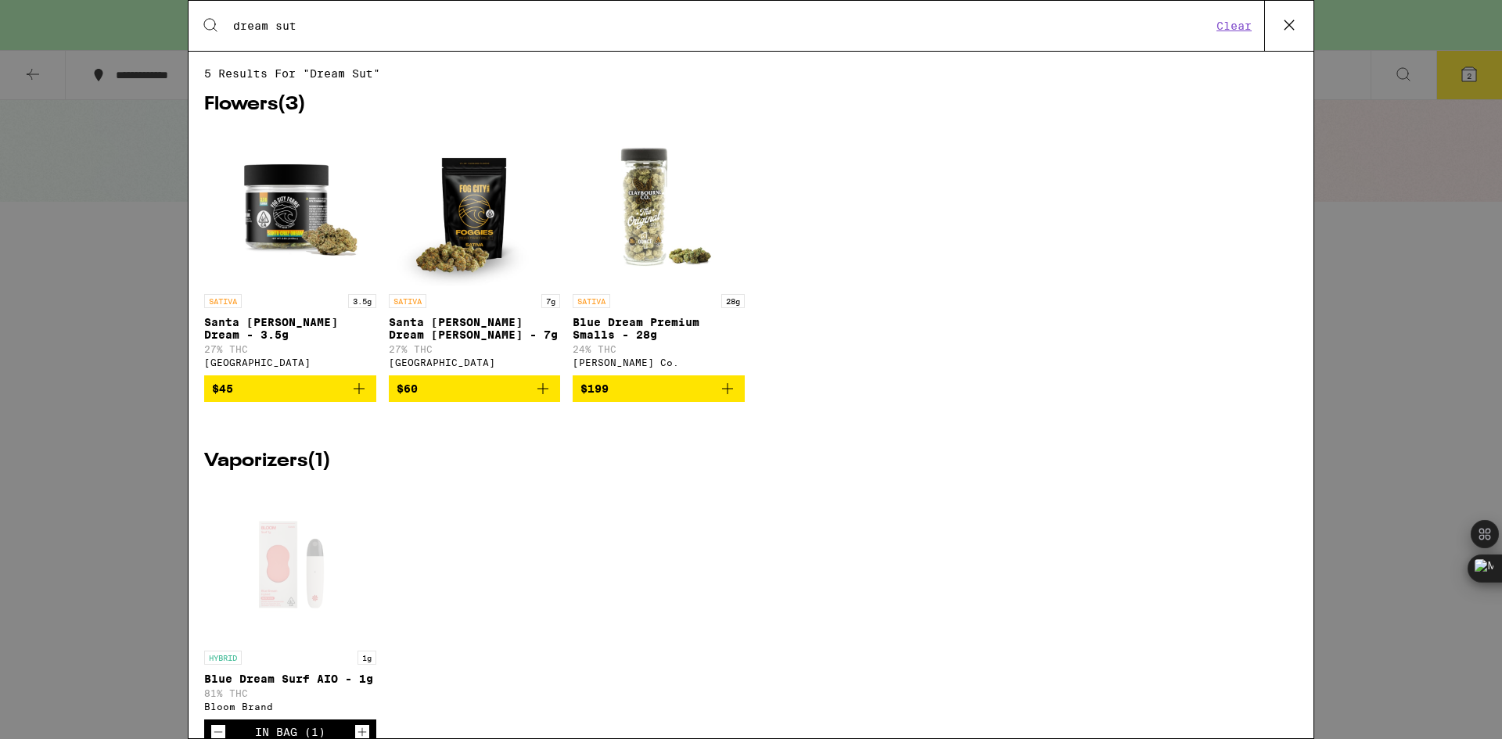
drag, startPoint x: 369, startPoint y: 14, endPoint x: 332, endPoint y: 22, distance: 38.4
click at [332, 22] on div "Search for Products dream sut Clear" at bounding box center [751, 26] width 1125 height 50
drag, startPoint x: 305, startPoint y: 25, endPoint x: 202, endPoint y: 15, distance: 103.8
click at [202, 15] on div "Search for Products dream sut Clear" at bounding box center [751, 26] width 1125 height 50
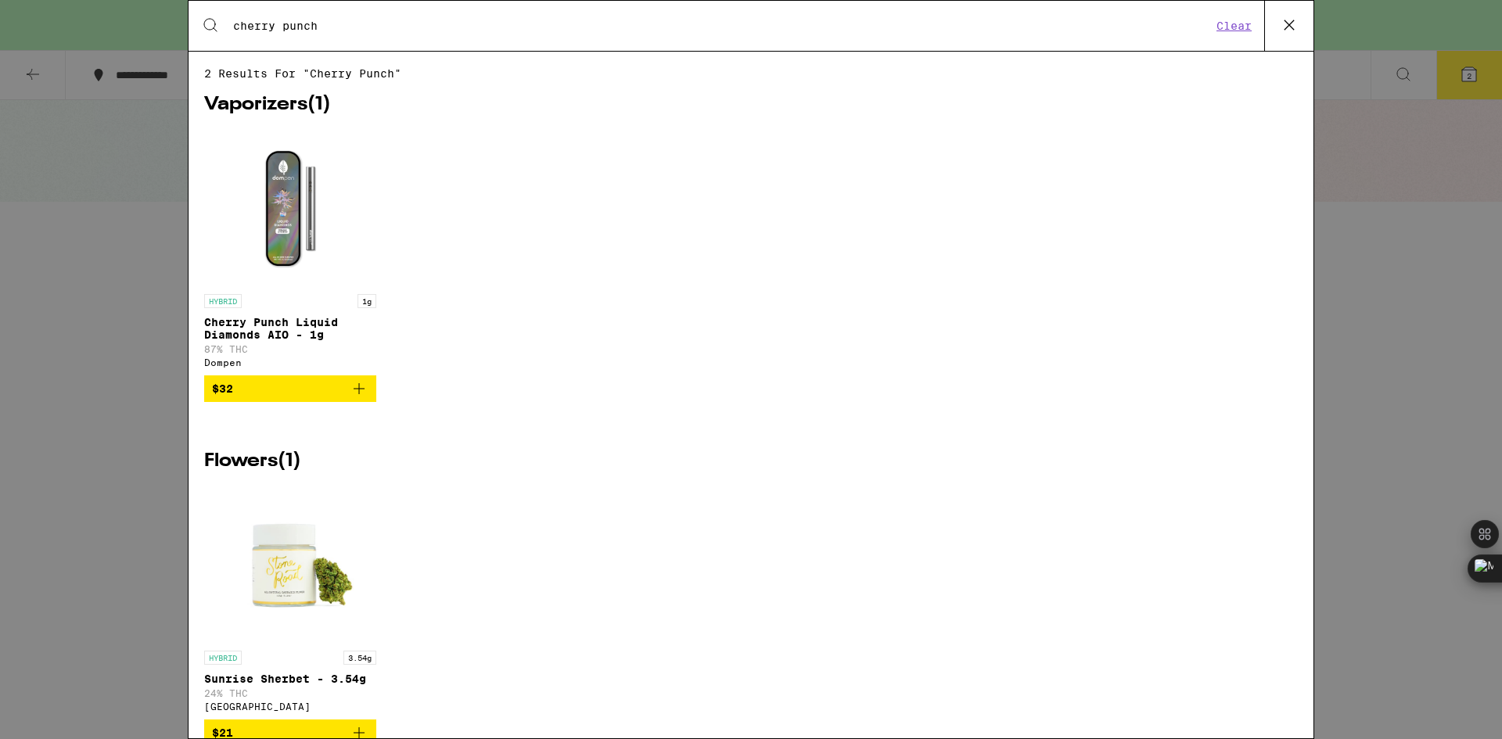
click at [337, 396] on span "$32" at bounding box center [290, 388] width 156 height 19
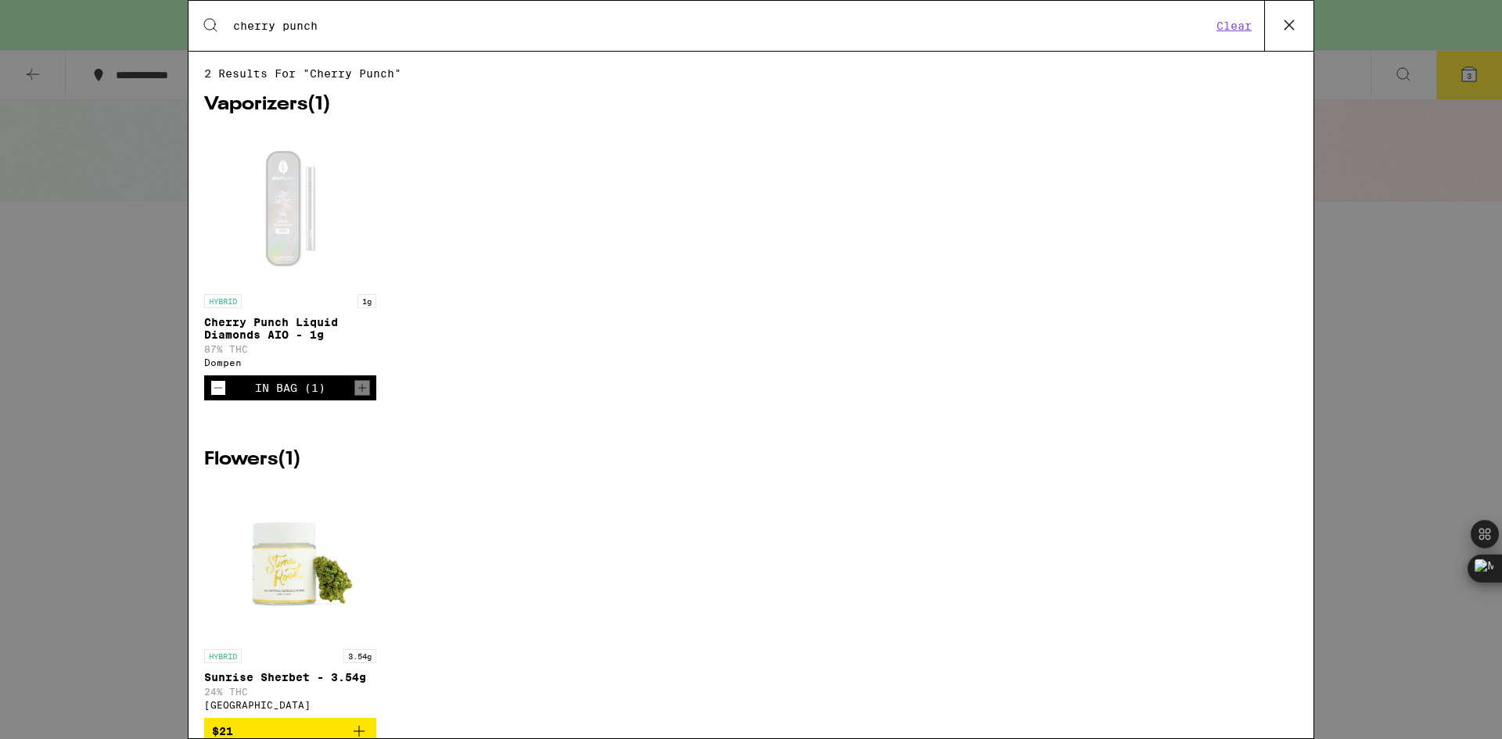
drag, startPoint x: 326, startPoint y: 22, endPoint x: 210, endPoint y: 2, distance: 118.2
click at [210, 2] on div "Search for Products cherry punch Clear" at bounding box center [751, 26] width 1125 height 50
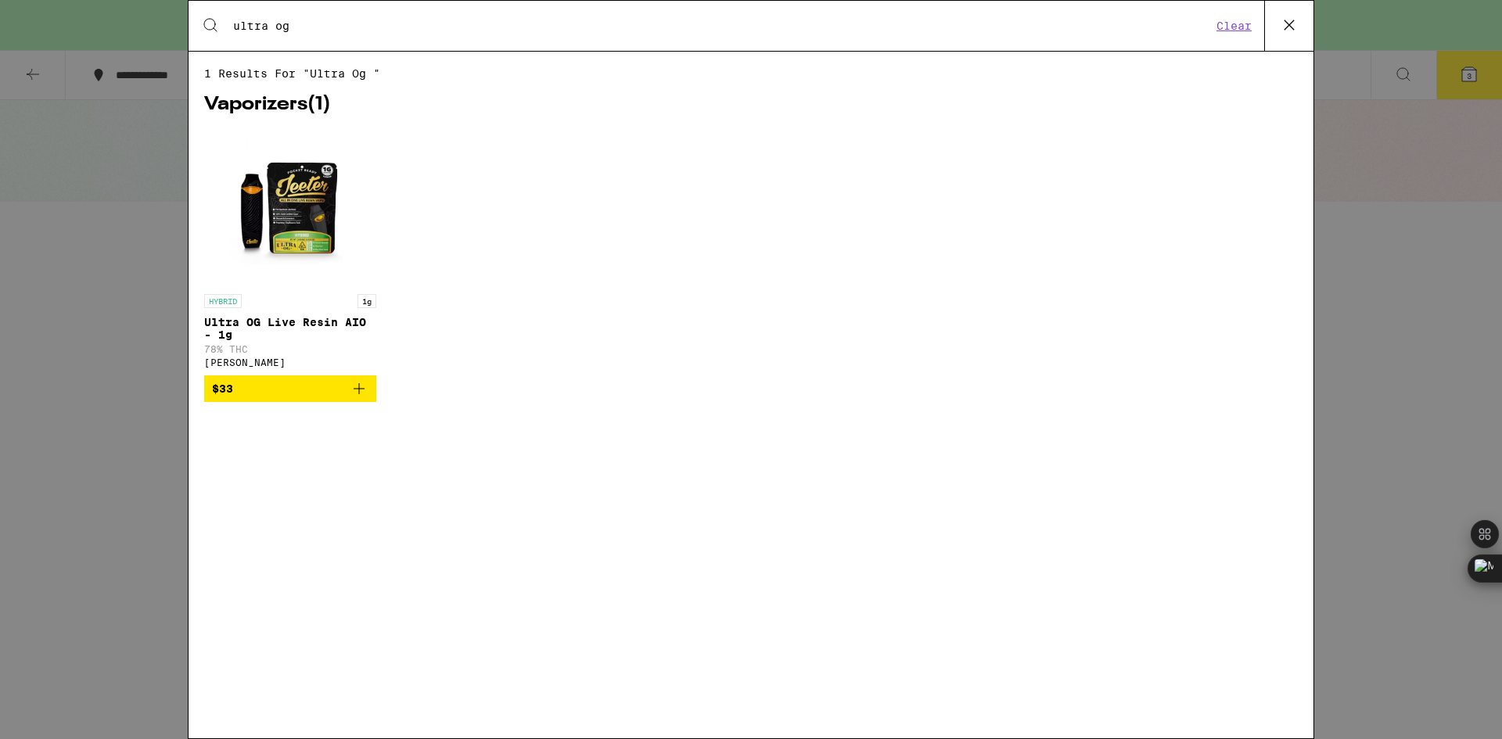
type input "ultra og"
click at [246, 398] on span "$33" at bounding box center [290, 388] width 156 height 19
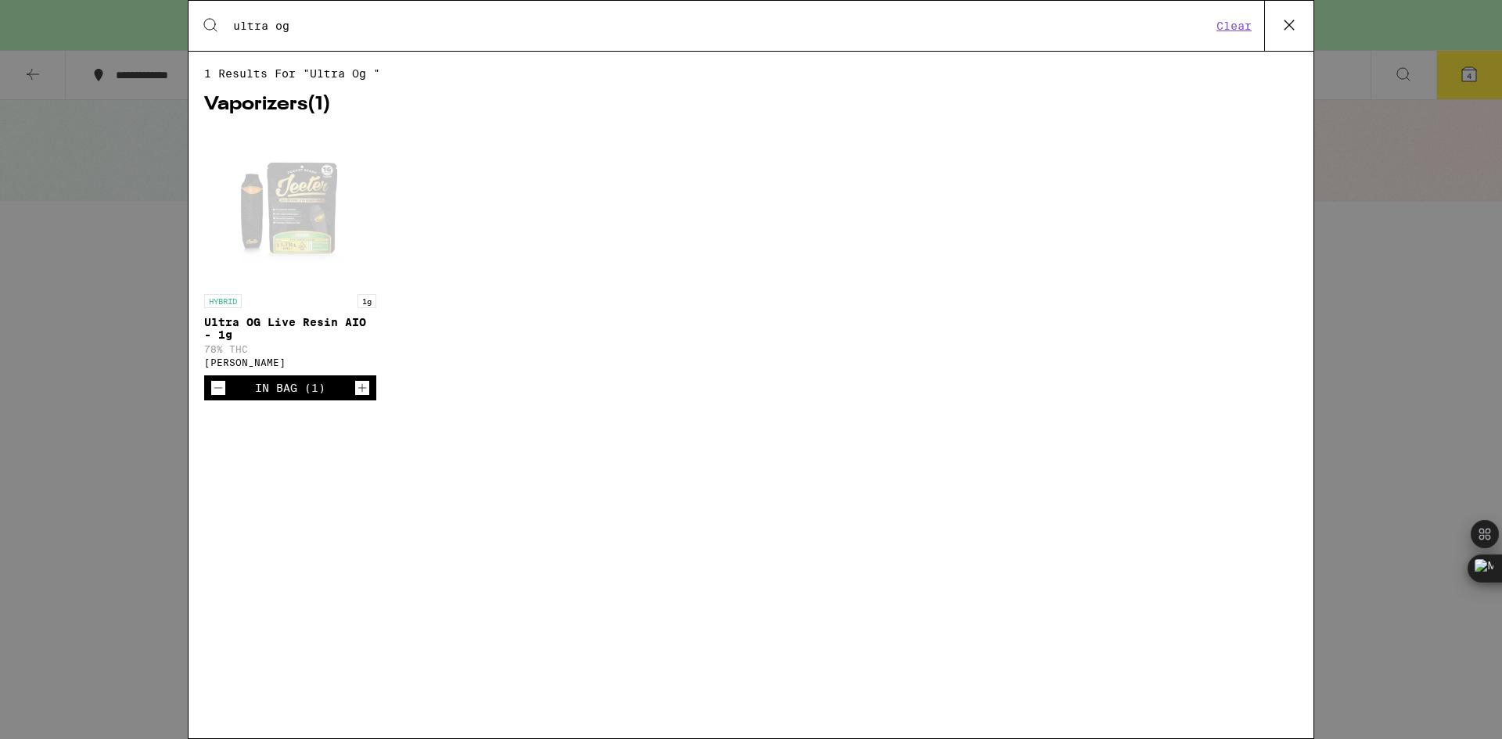
click at [1290, 24] on icon at bounding box center [1289, 24] width 9 height 9
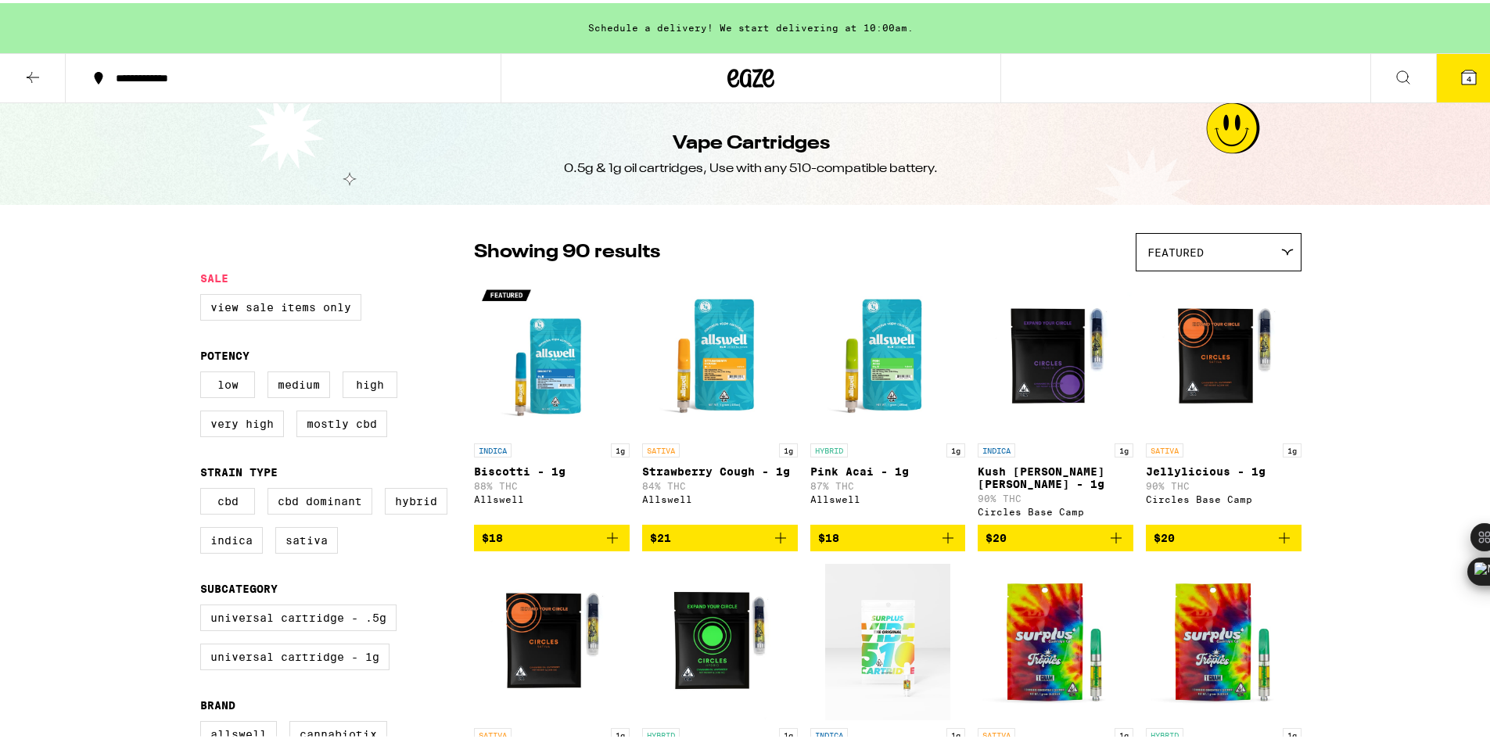
click at [31, 66] on icon at bounding box center [32, 74] width 19 height 19
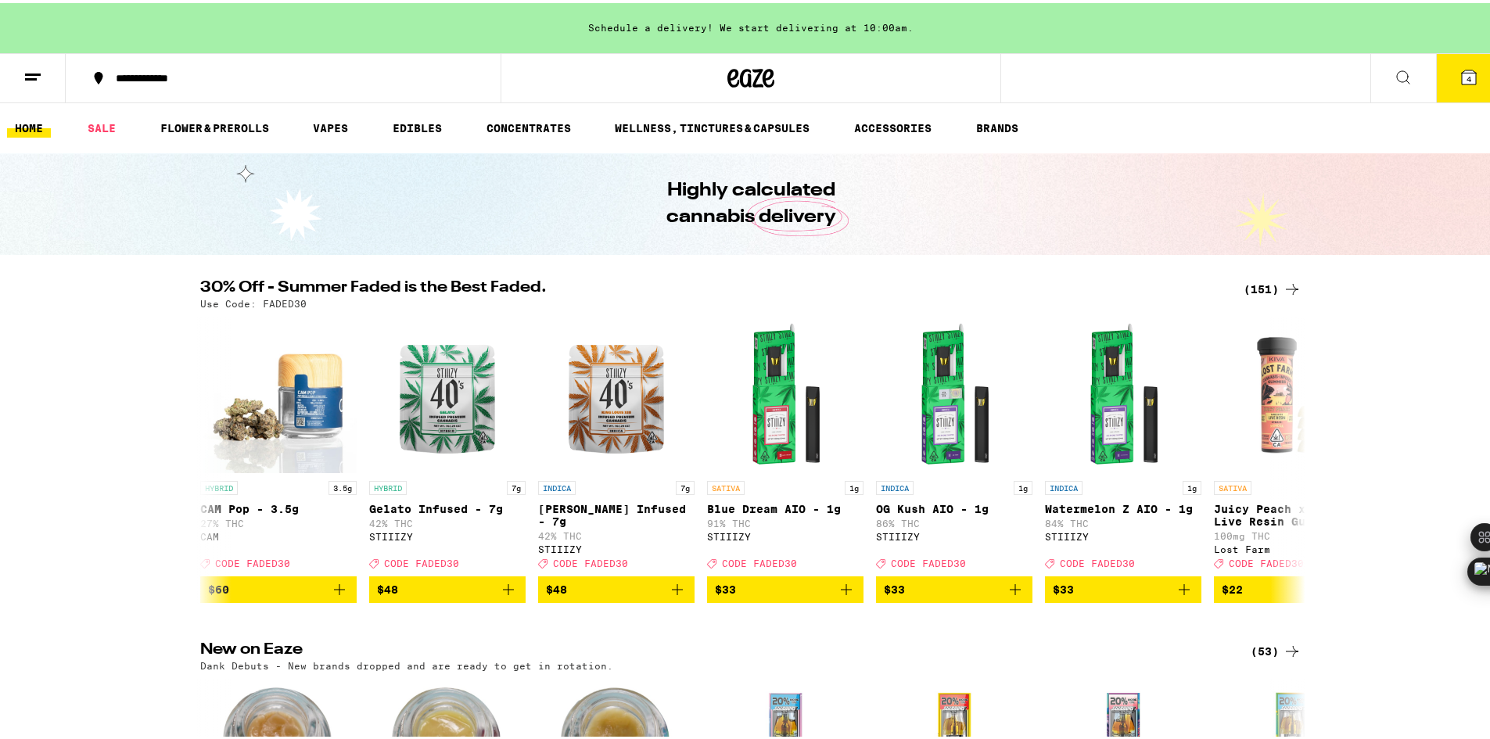
click at [340, 124] on link "VAPES" at bounding box center [330, 125] width 51 height 19
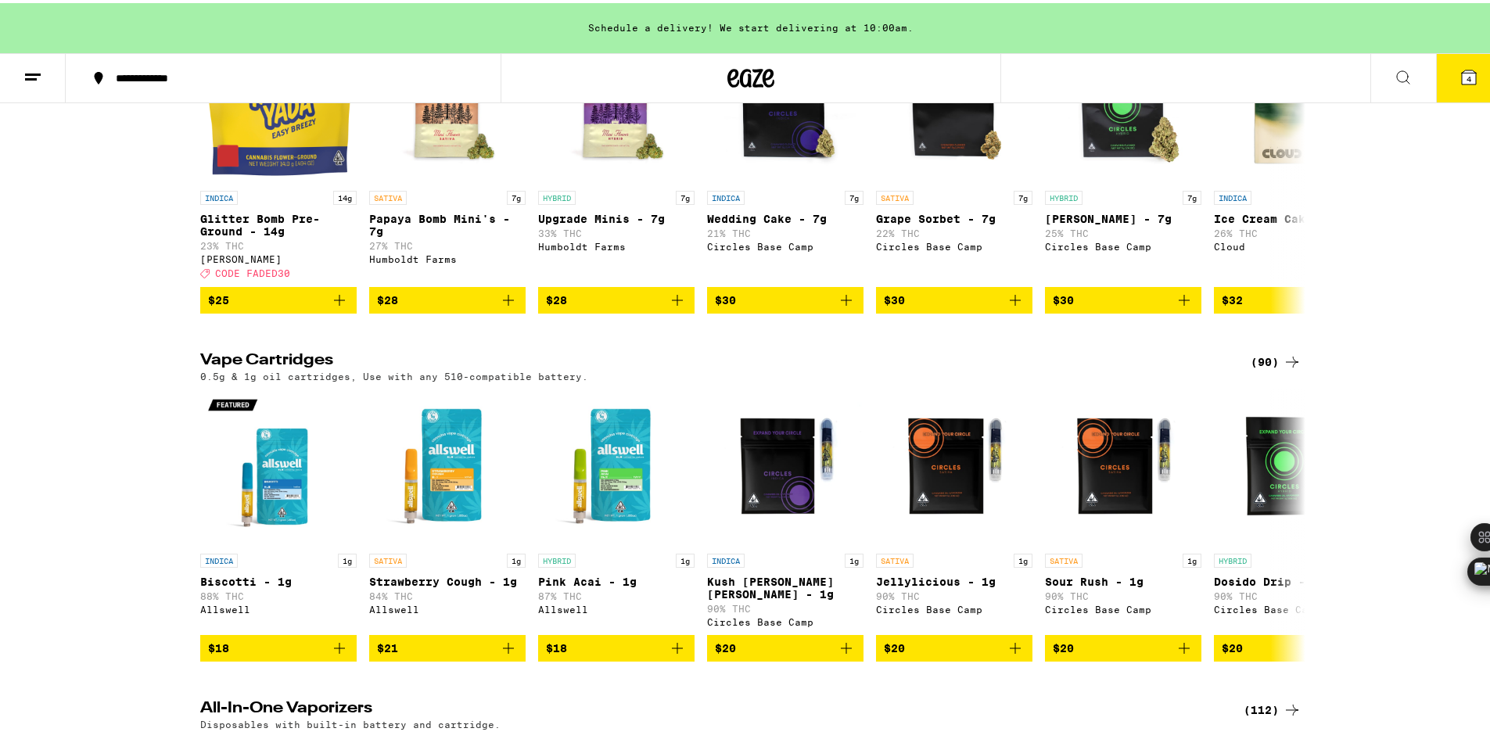
scroll to position [1721, 0]
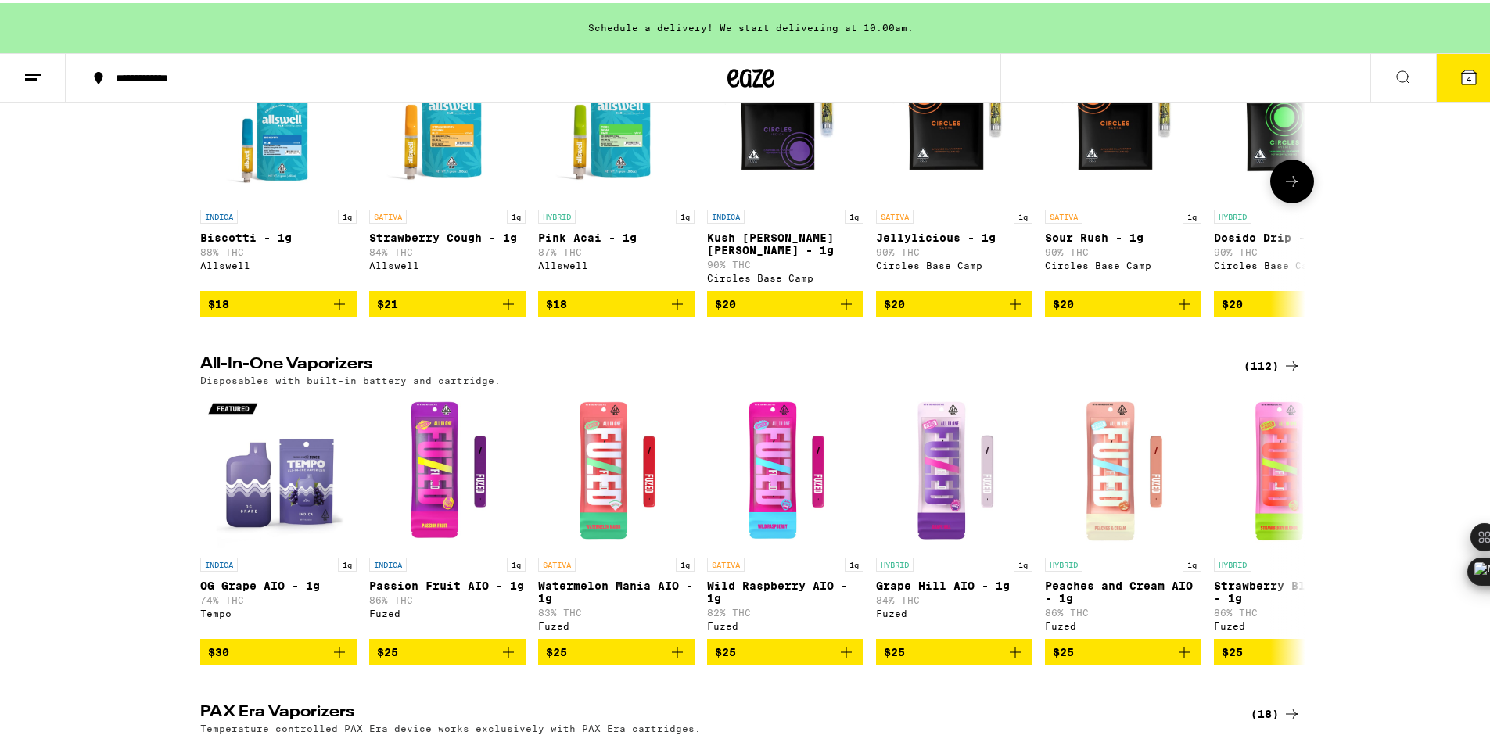
scroll to position [1071, 0]
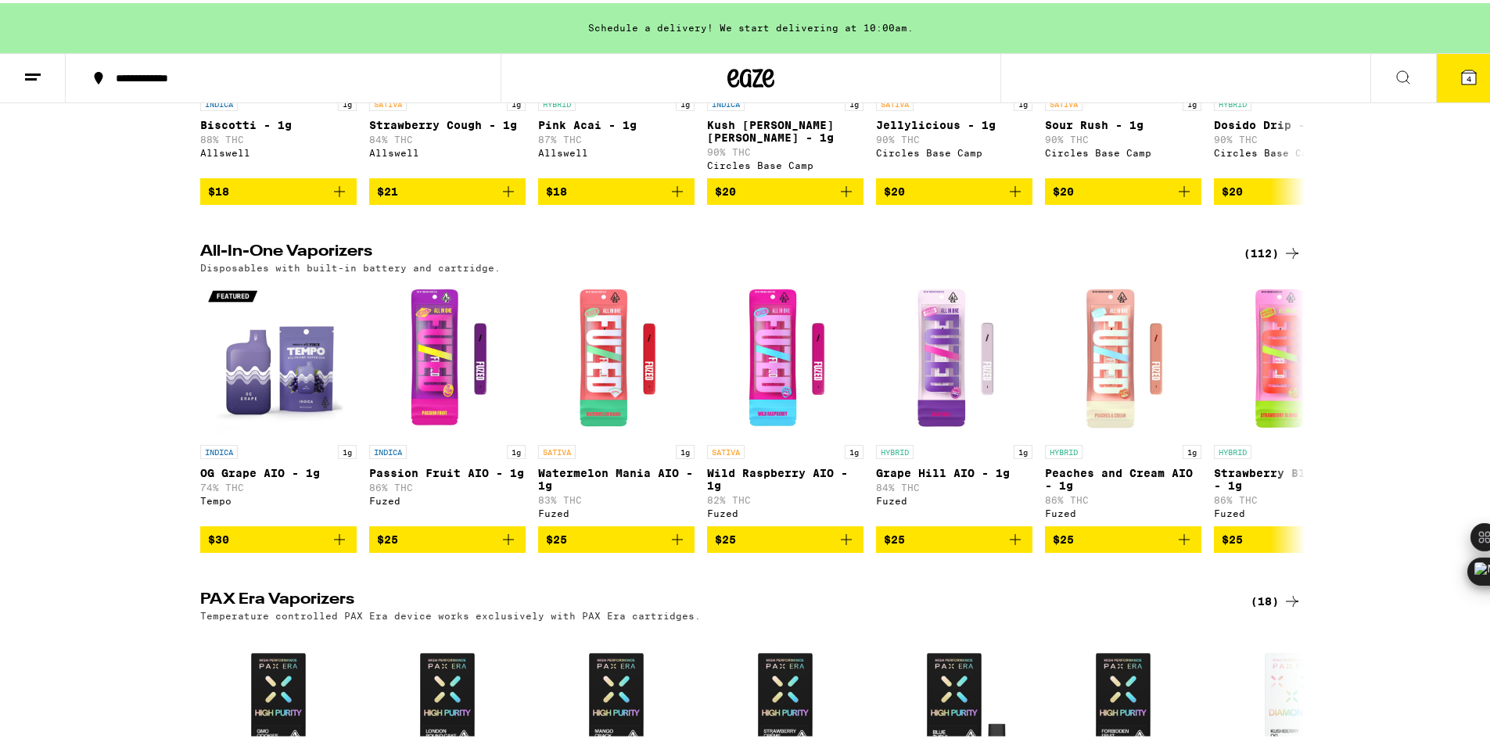
click at [1264, 260] on div "(112)" at bounding box center [1273, 250] width 58 height 19
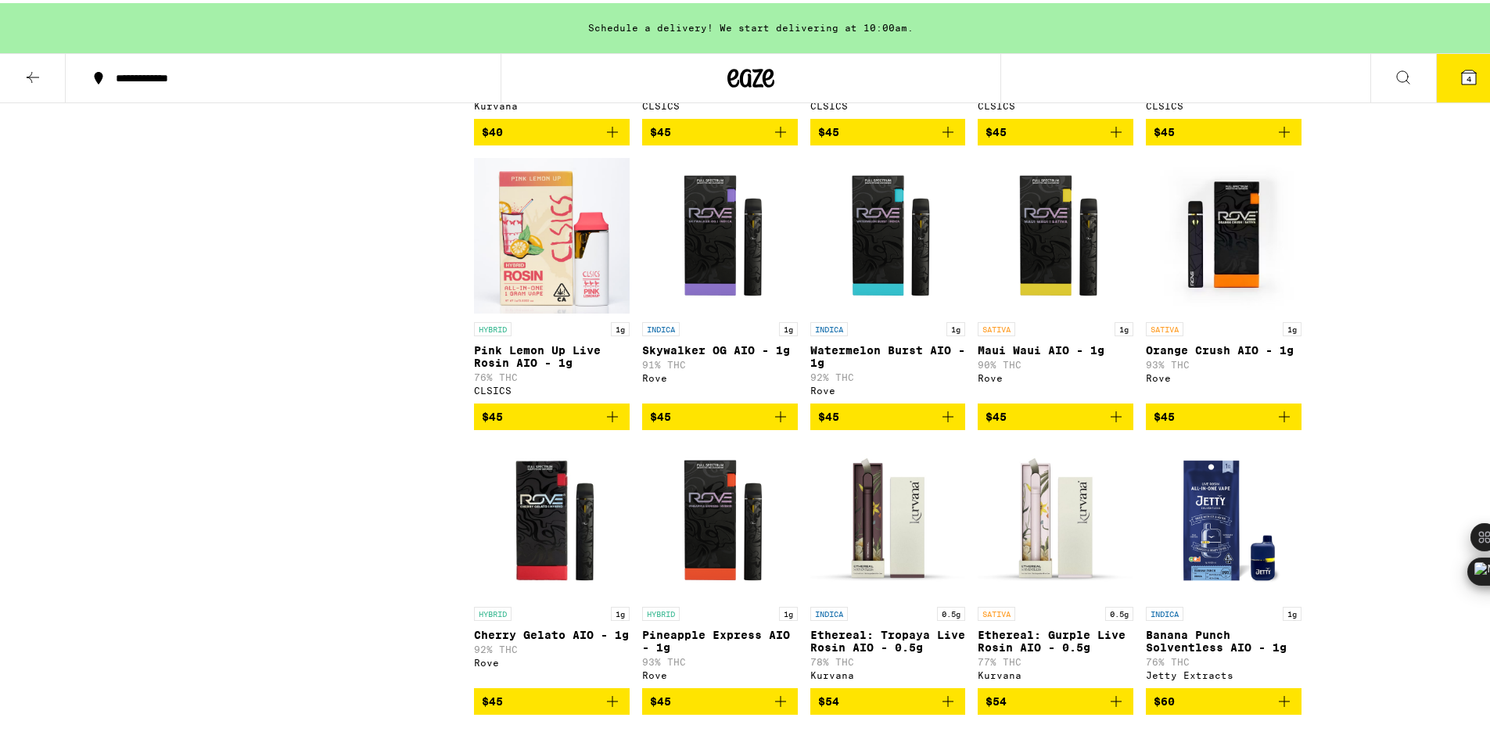
scroll to position [5789, 0]
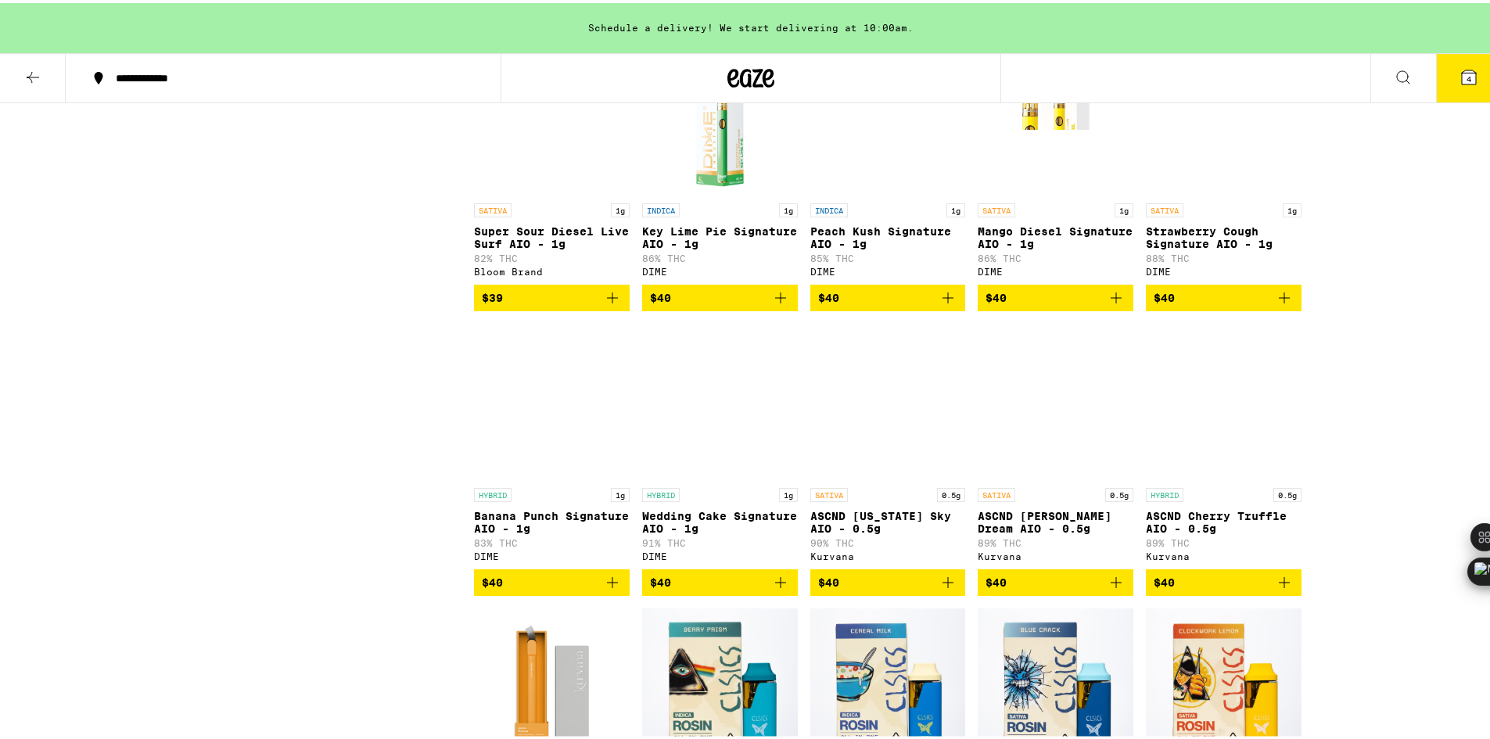
scroll to position [5007, 0]
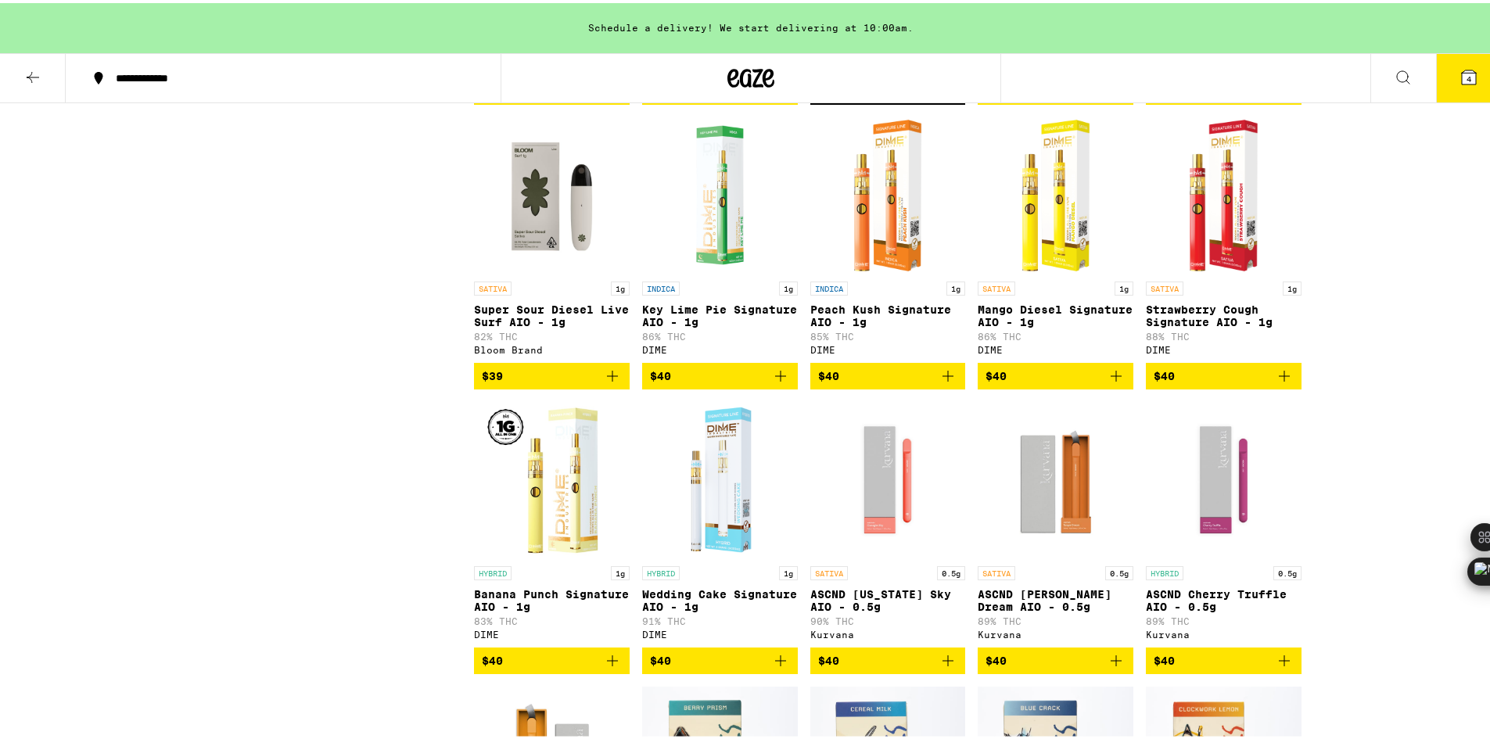
click at [902, 383] on span "$40" at bounding box center [888, 373] width 140 height 19
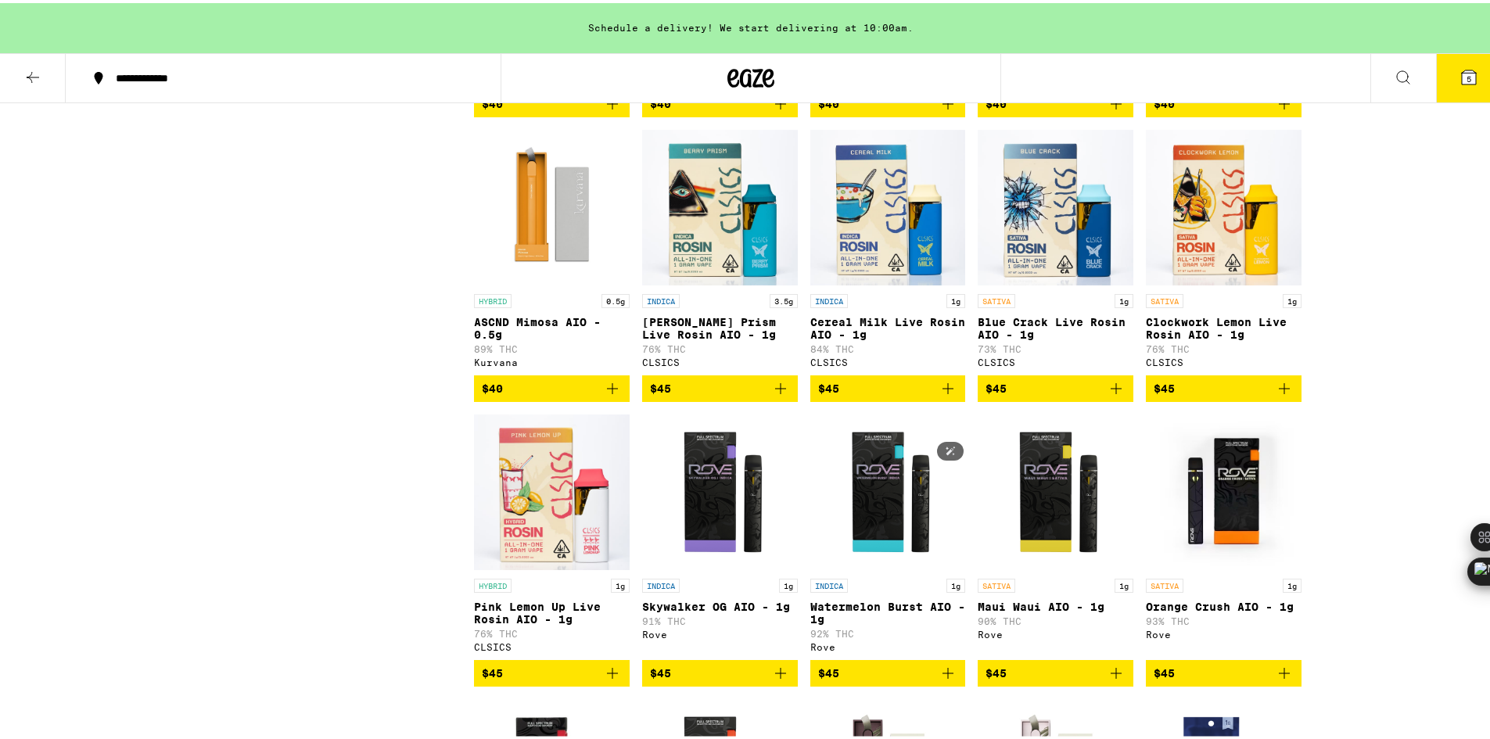
scroll to position [5711, 0]
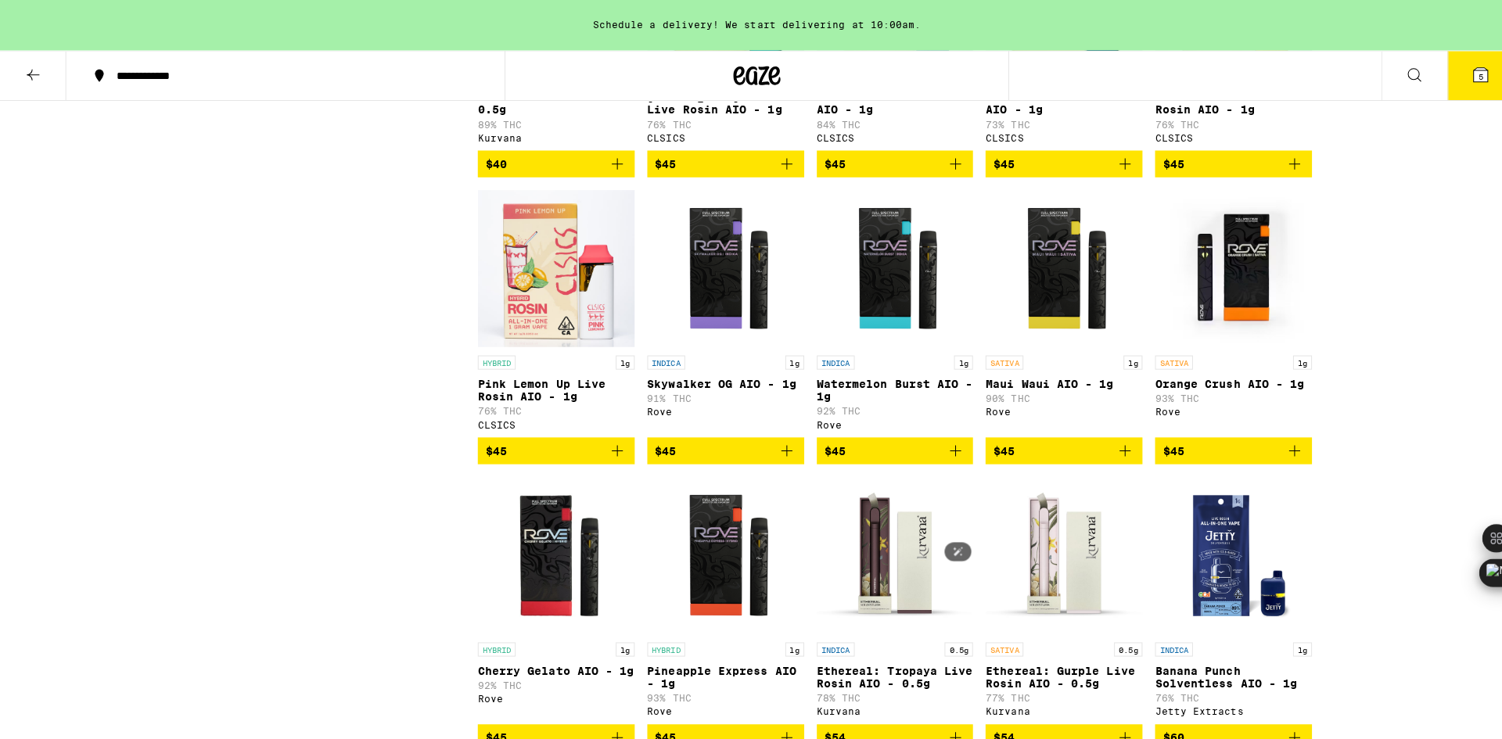
scroll to position [5789, 0]
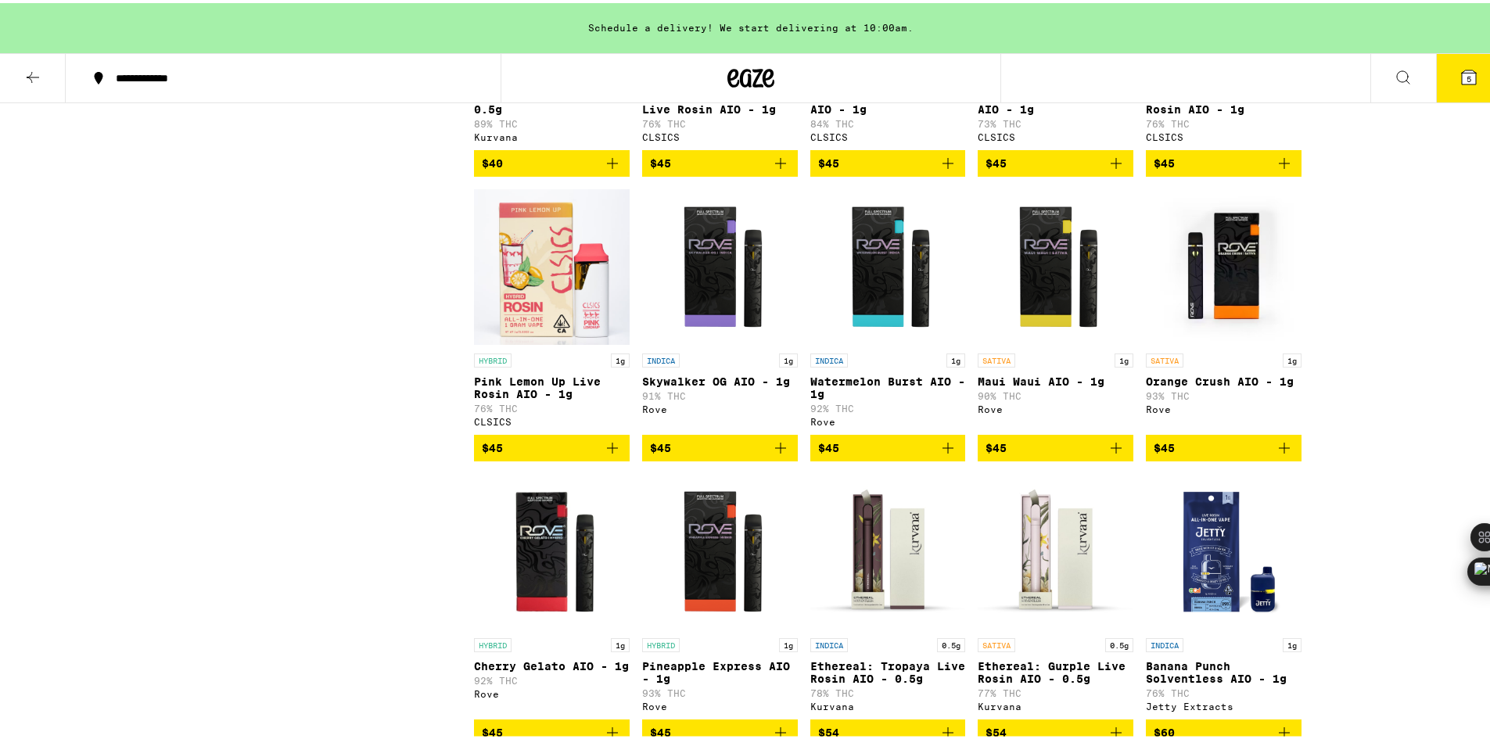
click at [1069, 455] on span "$45" at bounding box center [1056, 445] width 140 height 19
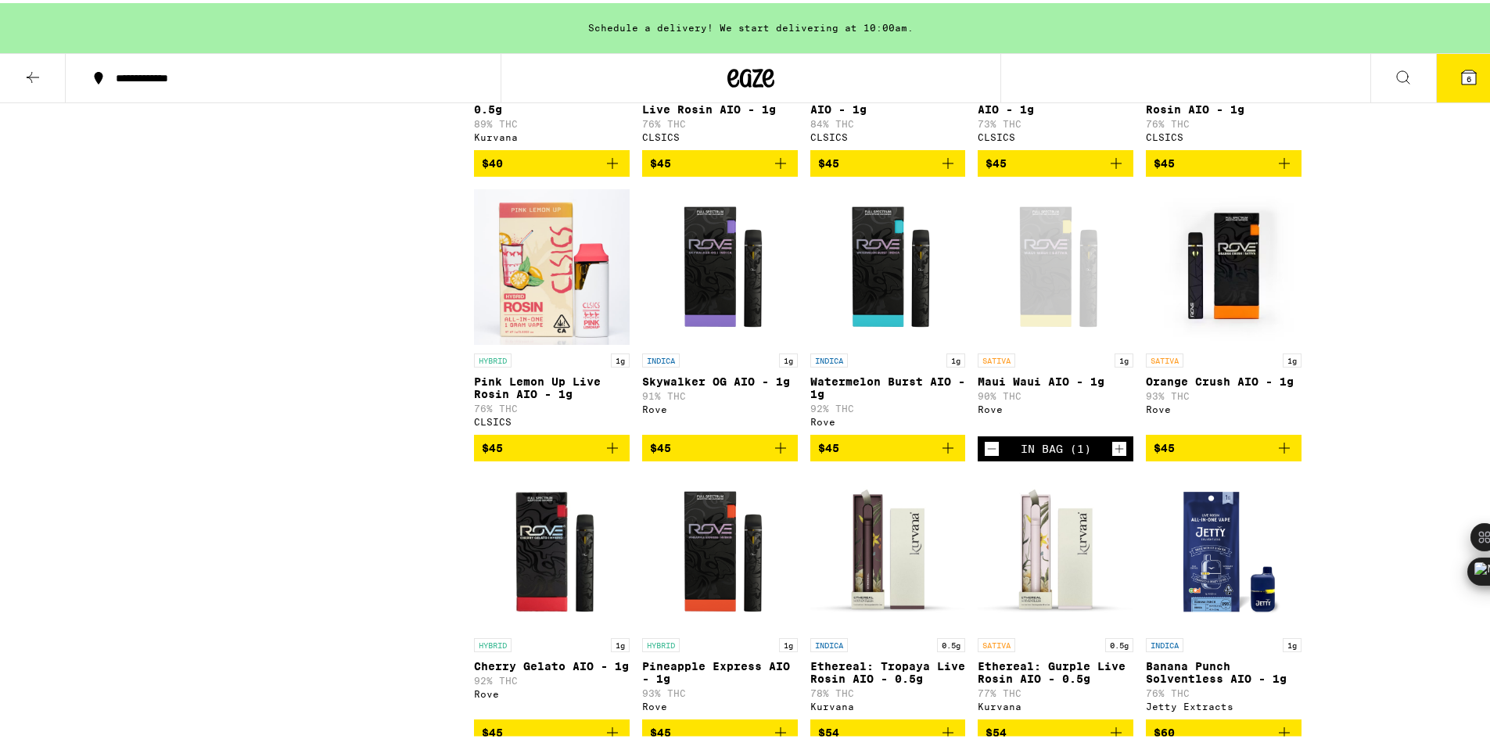
click at [1462, 80] on icon at bounding box center [1469, 74] width 14 height 14
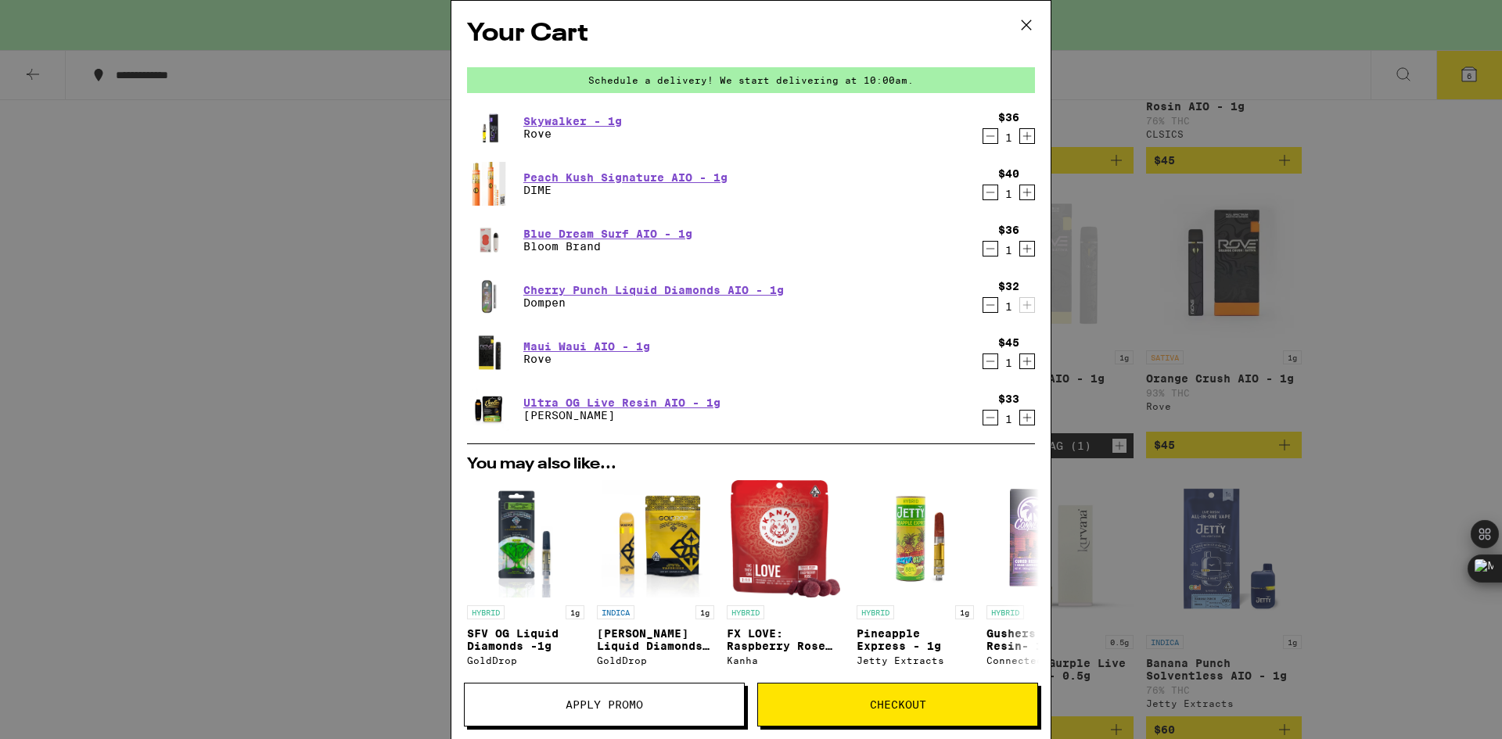
click at [983, 137] on icon "Decrement" at bounding box center [990, 136] width 14 height 19
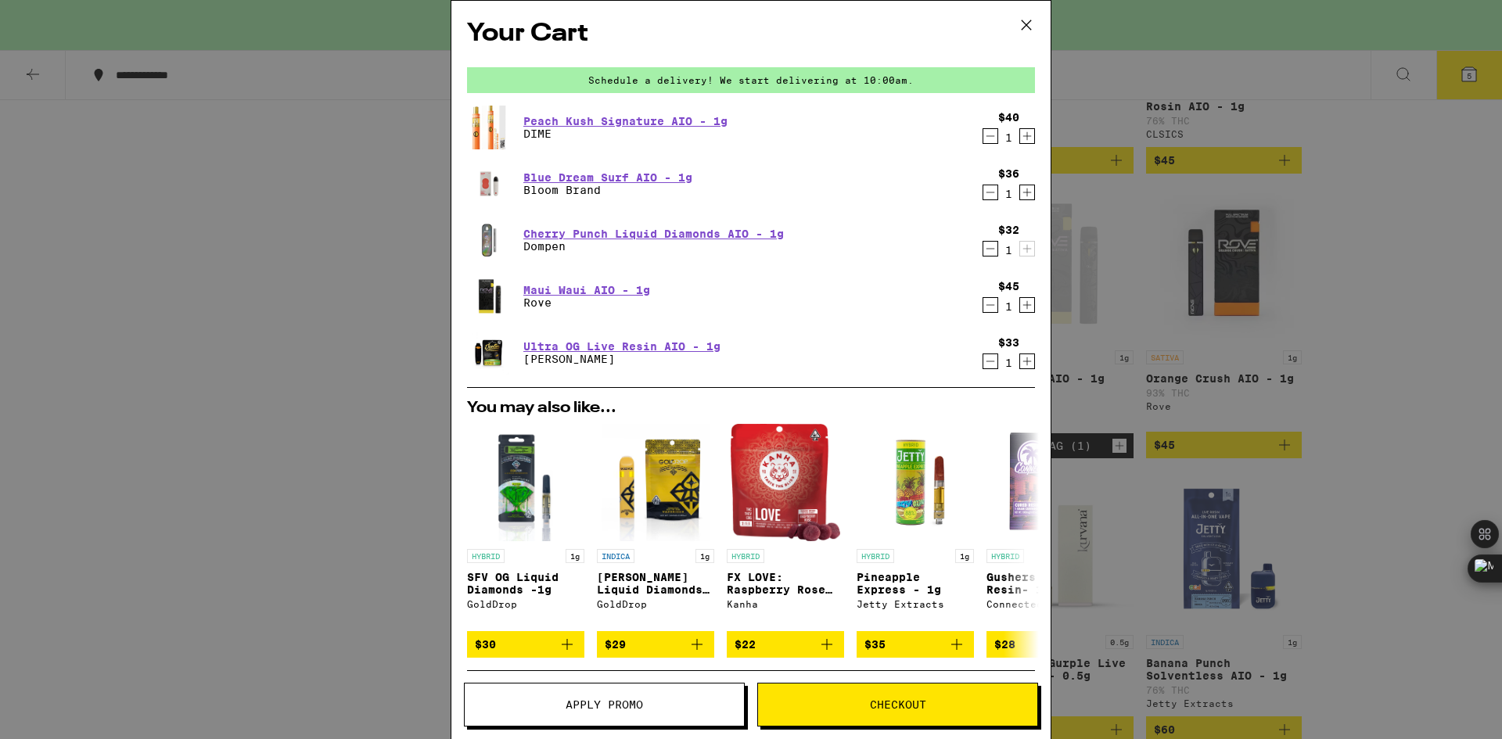
click at [1023, 28] on icon at bounding box center [1026, 24] width 9 height 9
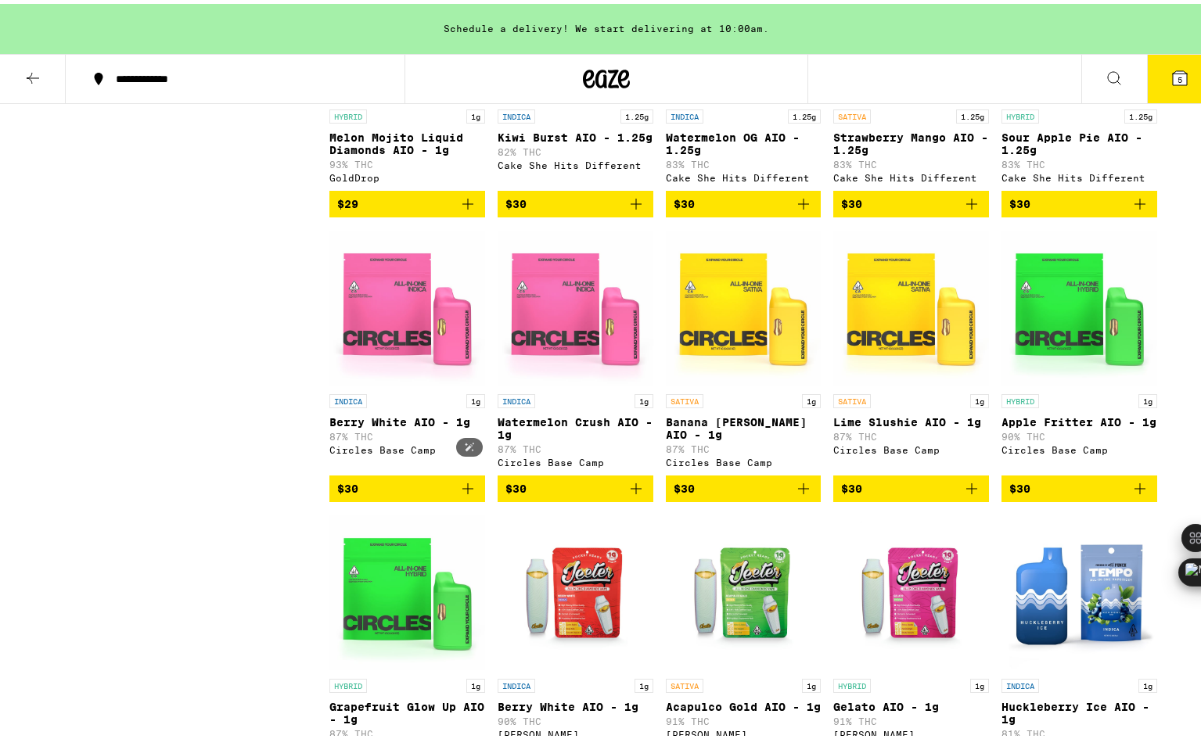
scroll to position [1486, 0]
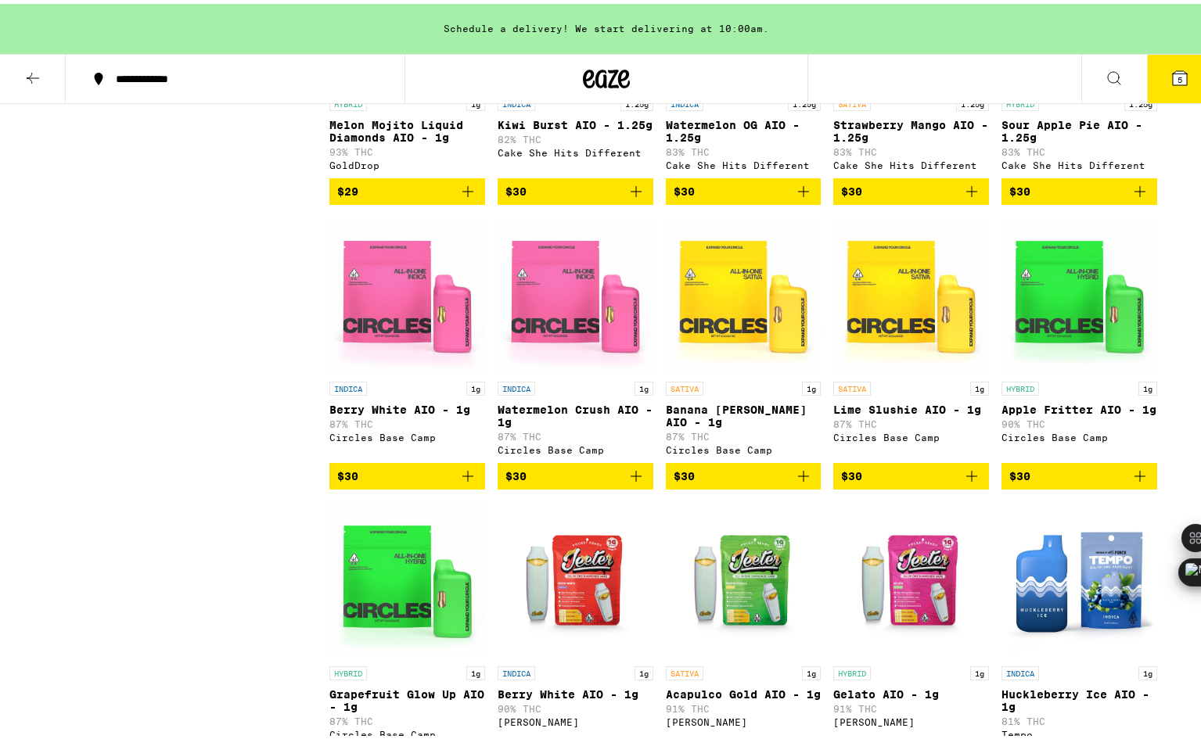
click at [401, 482] on span "$30" at bounding box center [407, 472] width 140 height 19
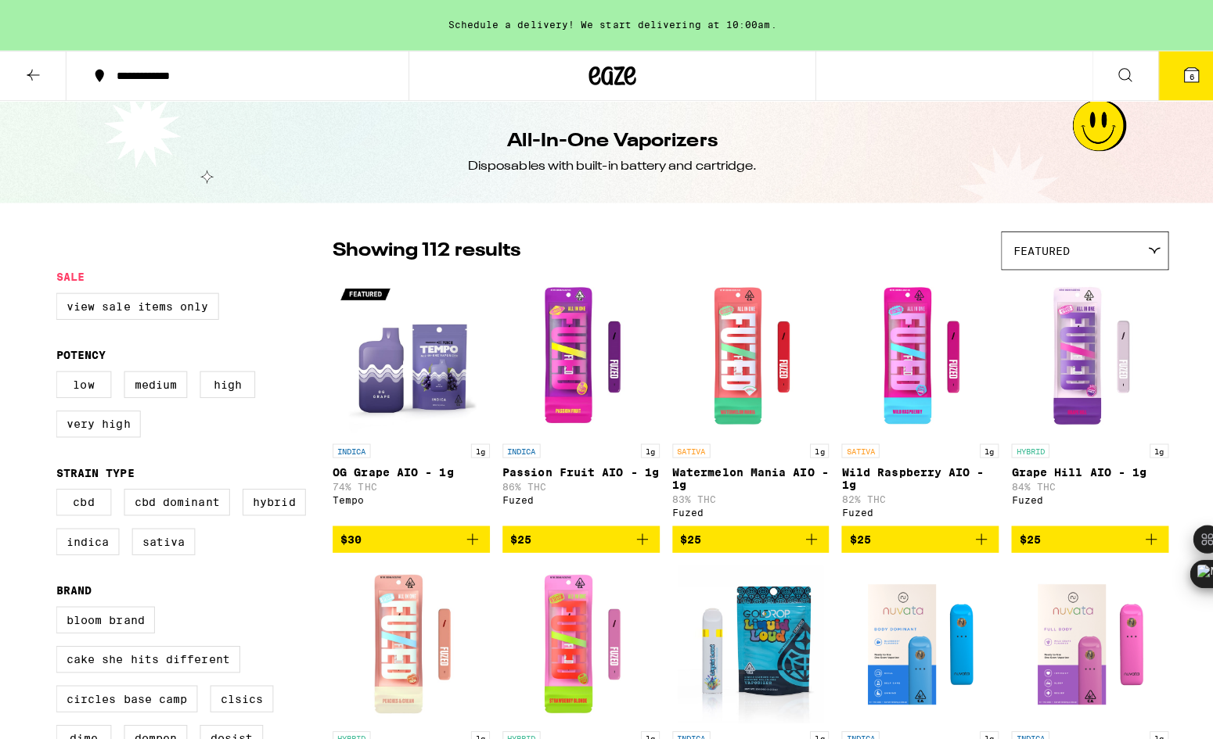
scroll to position [0, 0]
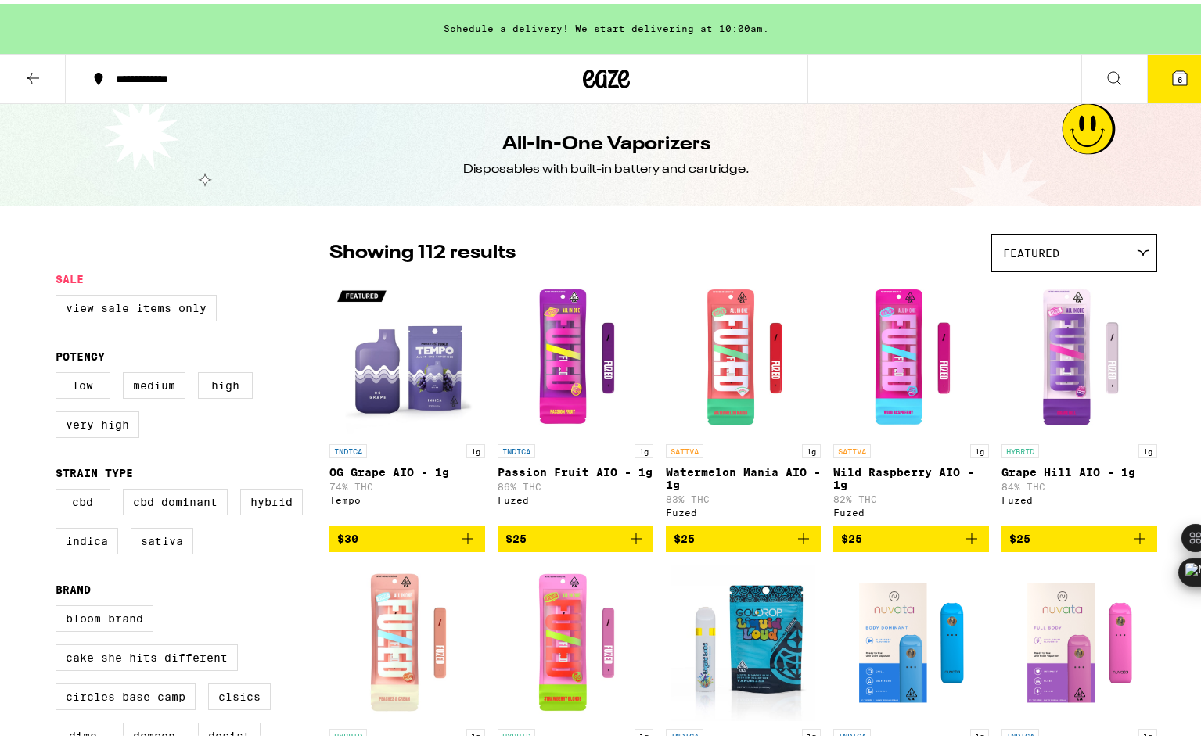
click at [433, 541] on span "$30" at bounding box center [407, 535] width 140 height 19
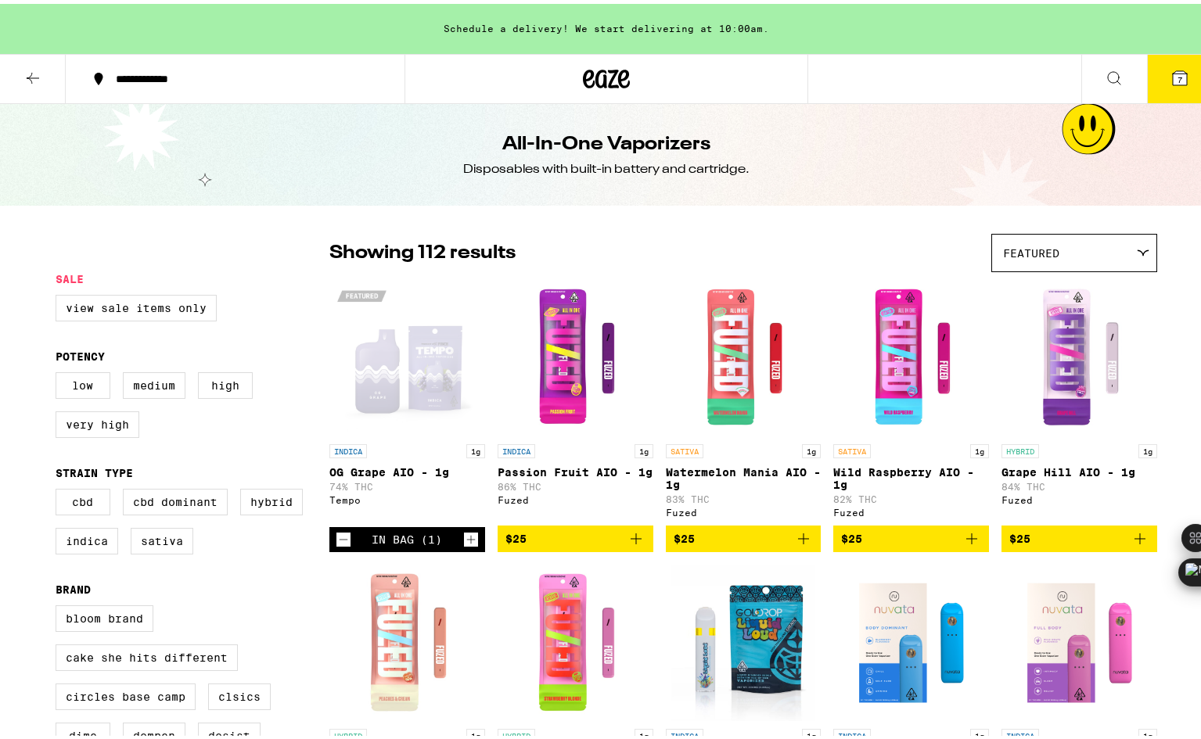
click at [1157, 75] on button "7" at bounding box center [1180, 75] width 66 height 49
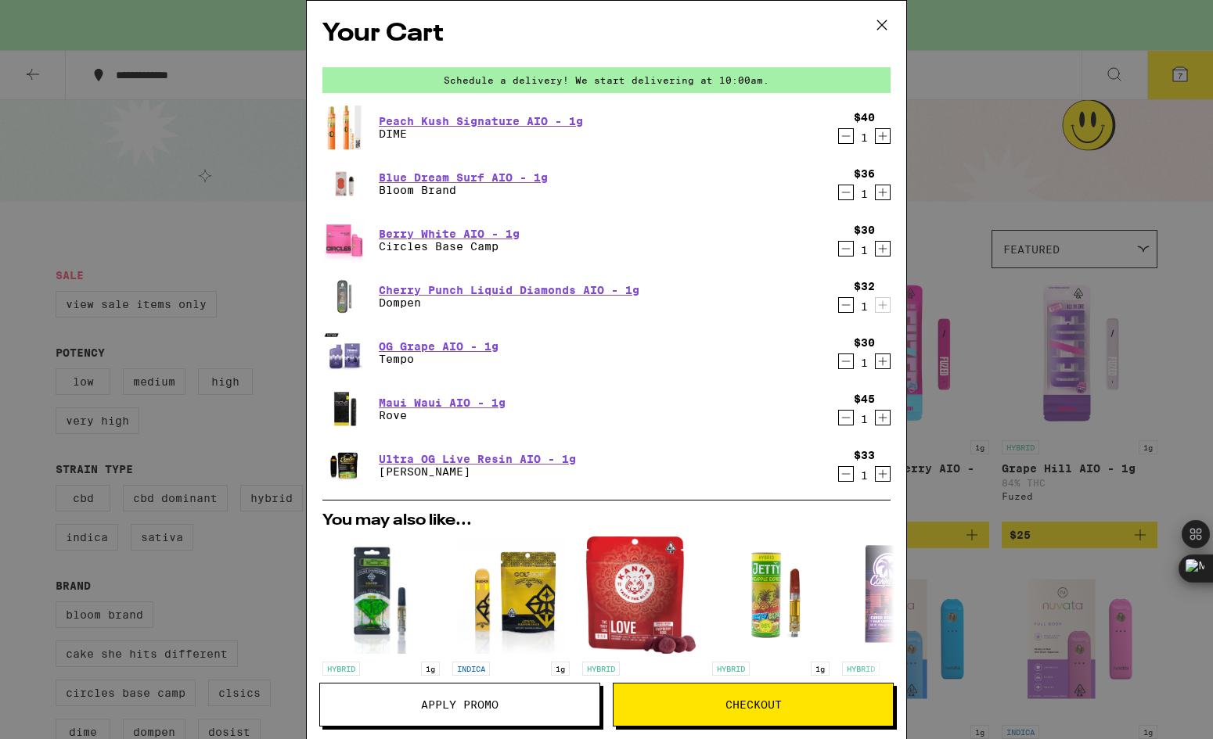
click at [839, 138] on icon "Decrement" at bounding box center [846, 136] width 14 height 19
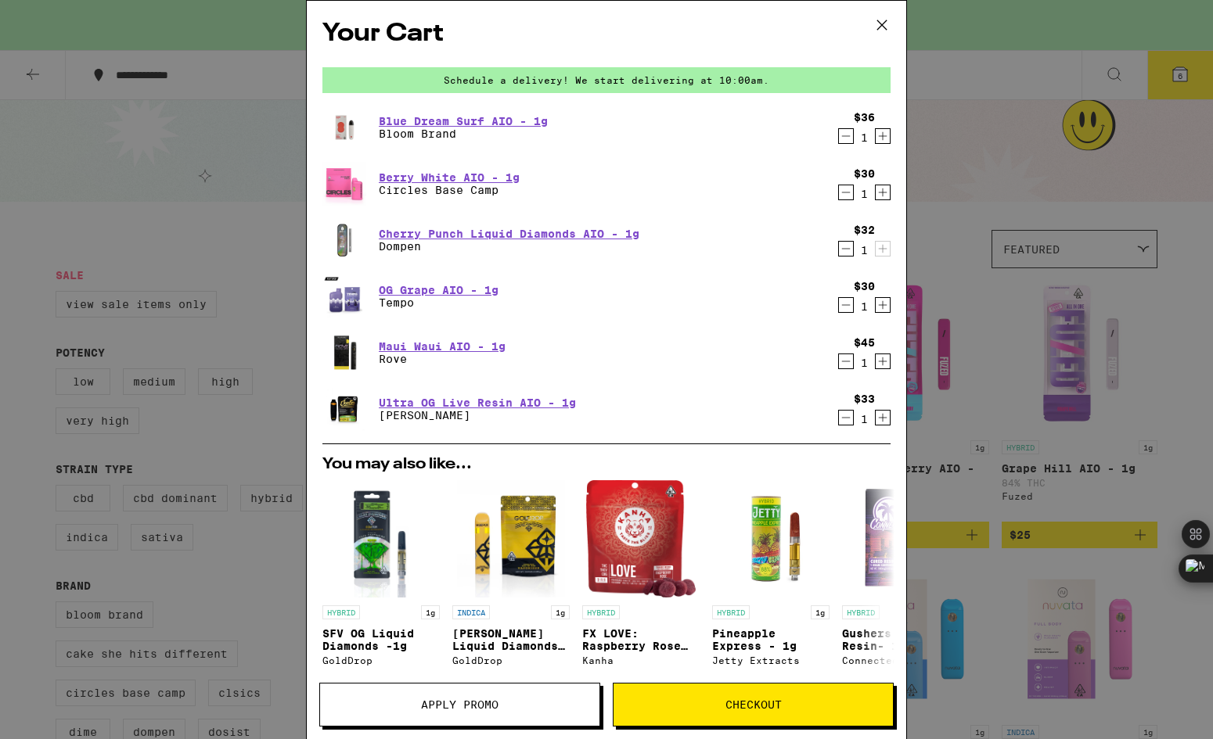
click at [839, 359] on icon "Decrement" at bounding box center [846, 361] width 14 height 19
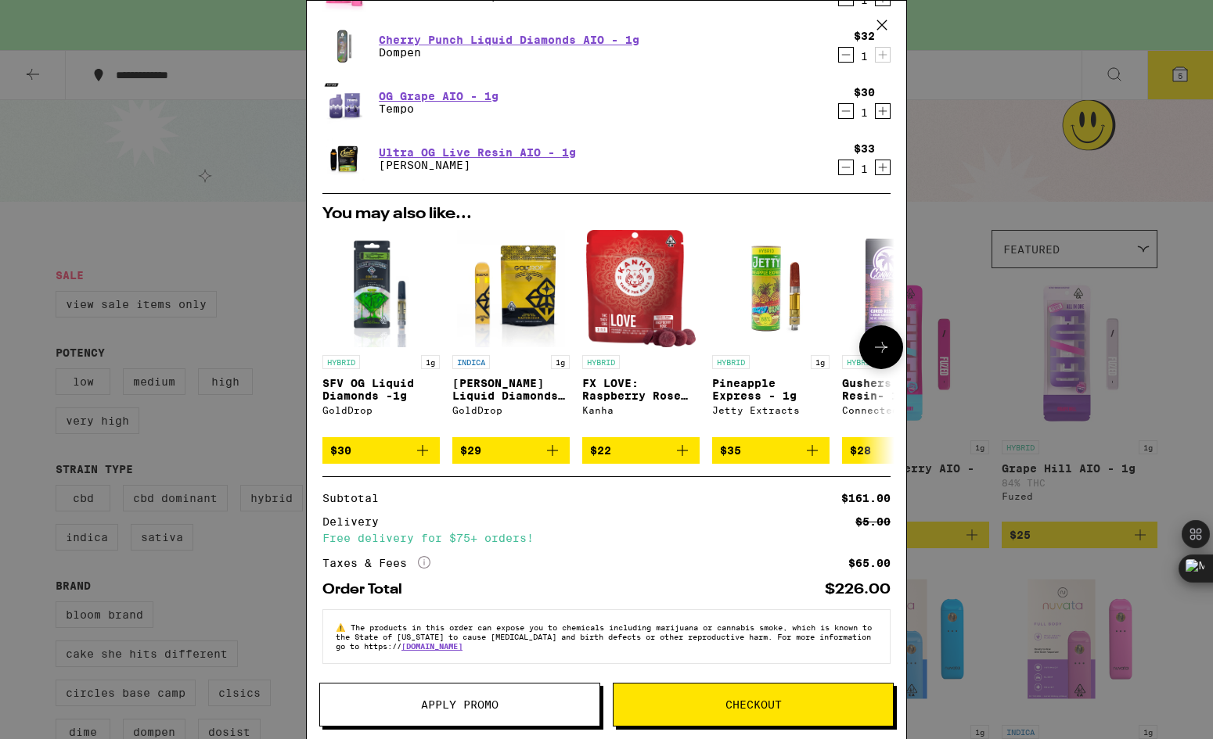
scroll to position [206, 0]
